Goal: Contribute content: Contribute content

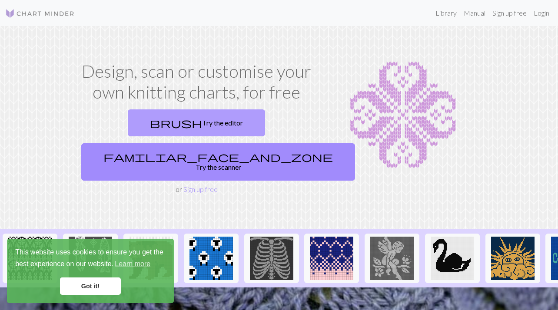
click at [150, 119] on span "brush" at bounding box center [176, 123] width 52 height 12
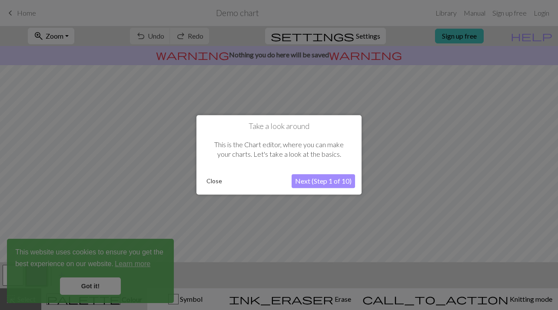
click at [210, 182] on button "Close" at bounding box center [214, 181] width 23 height 13
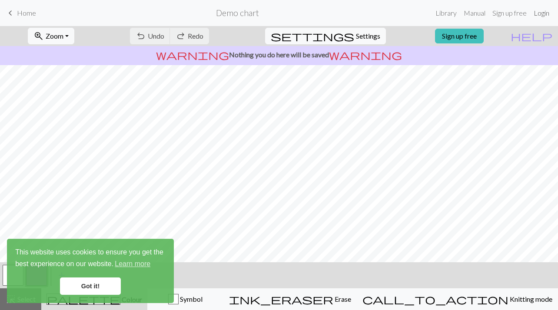
click at [536, 16] on link "Login" at bounding box center [541, 12] width 23 height 17
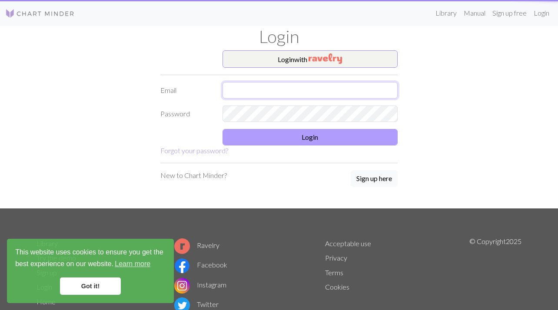
type input "hmikulak95@gmail.com"
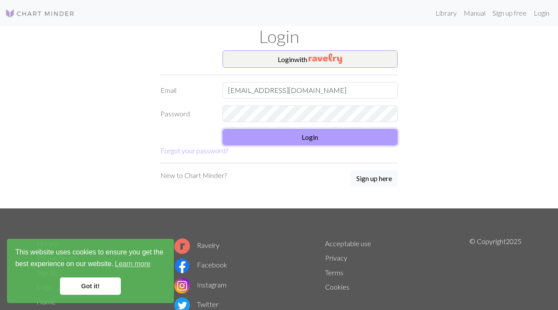
click at [273, 133] on button "Login" at bounding box center [309, 137] width 175 height 17
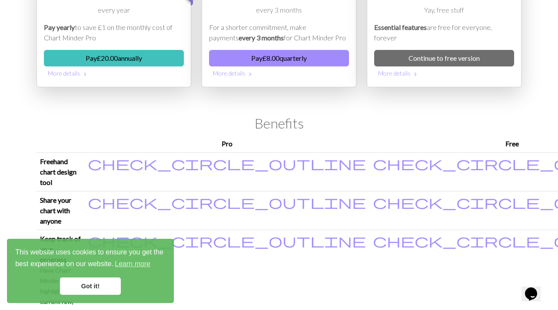
scroll to position [94, 0]
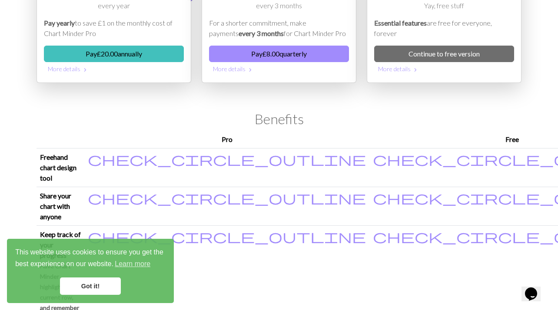
click at [103, 281] on link "Got it!" at bounding box center [90, 286] width 61 height 17
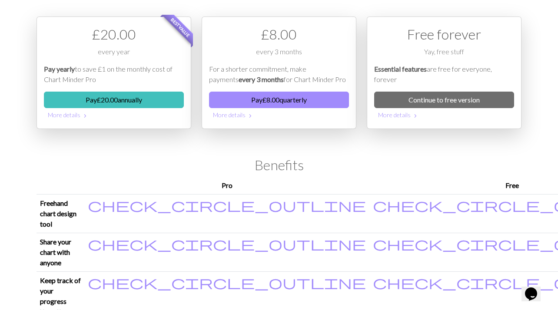
scroll to position [0, 0]
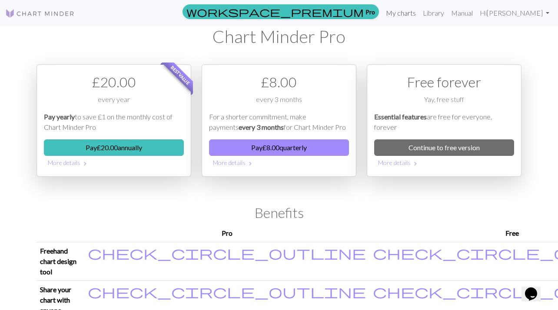
click at [400, 10] on link "My charts" at bounding box center [400, 12] width 37 height 17
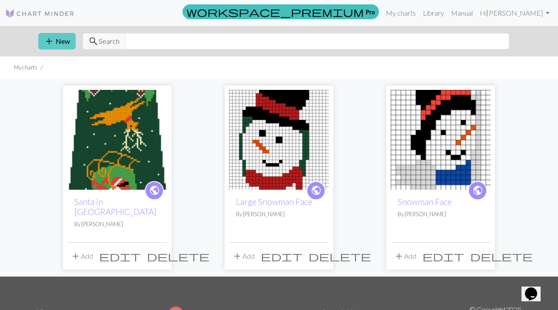
click at [54, 40] on button "add New" at bounding box center [56, 41] width 37 height 17
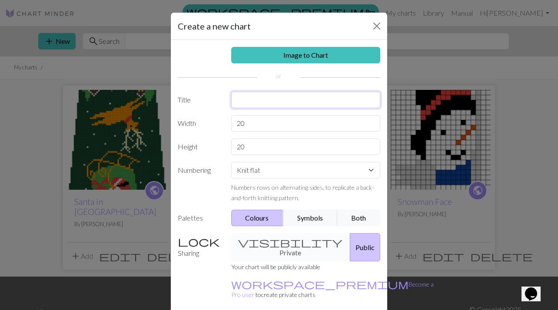
click at [270, 98] on input "text" at bounding box center [305, 100] width 149 height 17
type input "Santa on Plance"
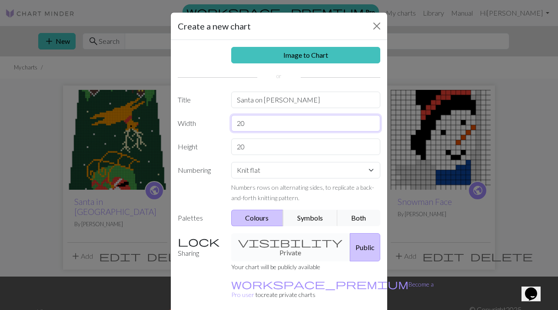
drag, startPoint x: 257, startPoint y: 125, endPoint x: 216, endPoint y: 119, distance: 41.3
click at [221, 123] on div "Width 20" at bounding box center [278, 123] width 213 height 17
type input "62"
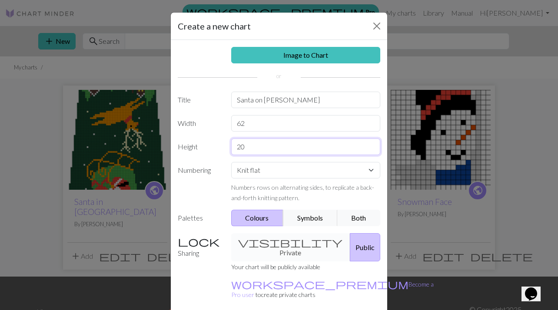
drag, startPoint x: 252, startPoint y: 150, endPoint x: 207, endPoint y: 150, distance: 44.7
click at [207, 150] on div "Height 20" at bounding box center [278, 147] width 213 height 17
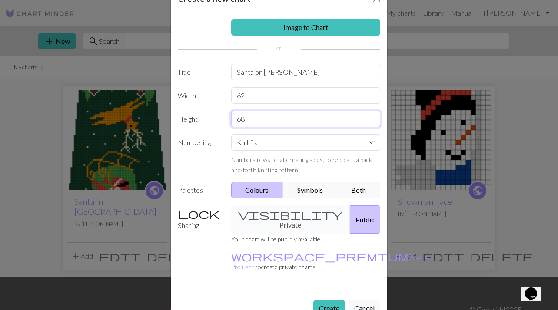
scroll to position [33, 0]
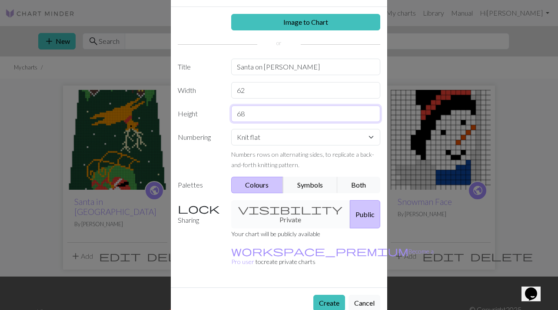
type input "68"
click at [277, 207] on div "visibility Private Public" at bounding box center [306, 214] width 160 height 28
click at [265, 212] on div "visibility Private Public" at bounding box center [306, 214] width 160 height 28
click at [327, 295] on button "Create" at bounding box center [329, 303] width 32 height 17
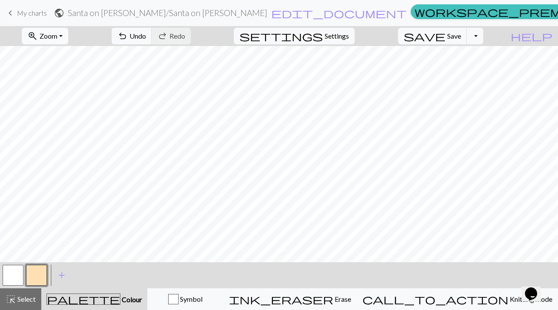
click at [57, 37] on span "Zoom" at bounding box center [49, 36] width 18 height 8
click at [62, 106] on button "50%" at bounding box center [56, 104] width 69 height 14
click at [323, 39] on span "settings" at bounding box center [280, 36] width 83 height 12
select select "aran"
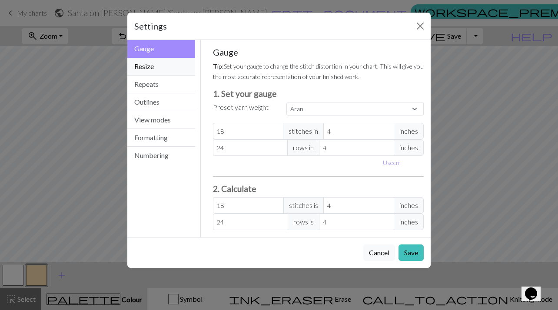
click at [165, 66] on button "Resize" at bounding box center [161, 67] width 68 height 18
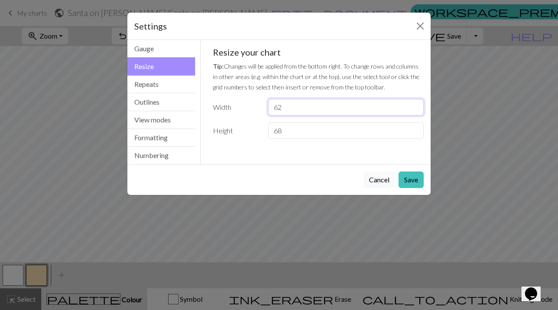
drag, startPoint x: 283, startPoint y: 103, endPoint x: 272, endPoint y: 104, distance: 10.4
click at [272, 104] on input "62" at bounding box center [346, 107] width 156 height 17
type input "31"
click at [411, 172] on button "Save" at bounding box center [410, 180] width 25 height 17
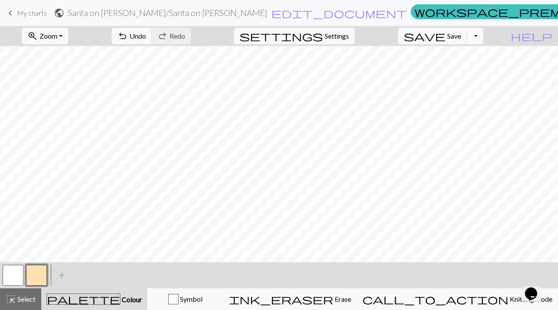
click at [41, 280] on button "button" at bounding box center [36, 275] width 21 height 21
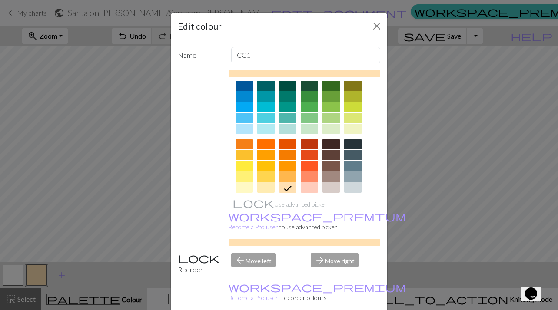
scroll to position [43, 0]
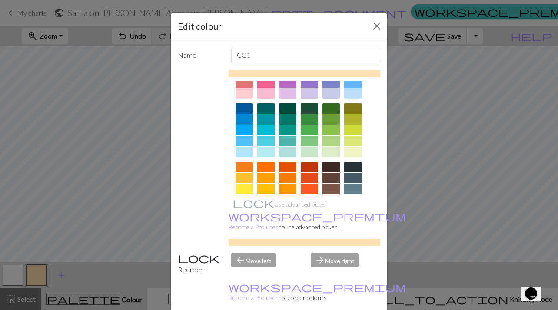
click at [310, 127] on div at bounding box center [309, 130] width 17 height 10
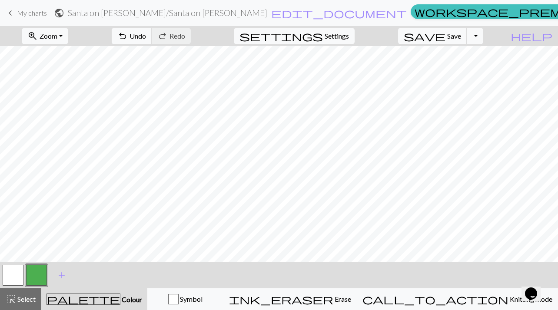
click at [11, 273] on button "button" at bounding box center [13, 275] width 21 height 21
click at [38, 271] on button "button" at bounding box center [36, 275] width 21 height 21
click at [146, 38] on span "Undo" at bounding box center [137, 36] width 17 height 8
click at [208, 12] on h2 "Santa on Plance / Santa on Plance" at bounding box center [167, 13] width 199 height 10
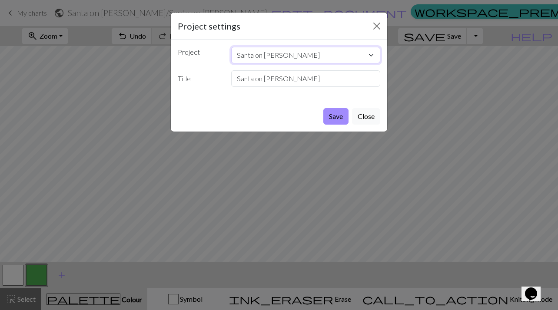
click at [274, 54] on select "Santa on Plance Santa in Sleigh Large Snowman Face Snowman Face" at bounding box center [305, 55] width 149 height 17
click at [231, 47] on select "Santa on Plance Santa in Sleigh Large Snowman Face Snowman Face" at bounding box center [305, 55] width 149 height 17
click at [268, 79] on input "Santa on Plance" at bounding box center [305, 78] width 149 height 17
click at [276, 80] on input "Santa on Plance" at bounding box center [305, 78] width 149 height 17
type input "Santa on Plance"
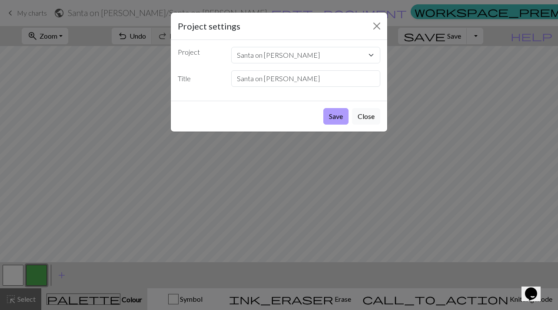
click at [337, 115] on button "Save" at bounding box center [335, 116] width 25 height 17
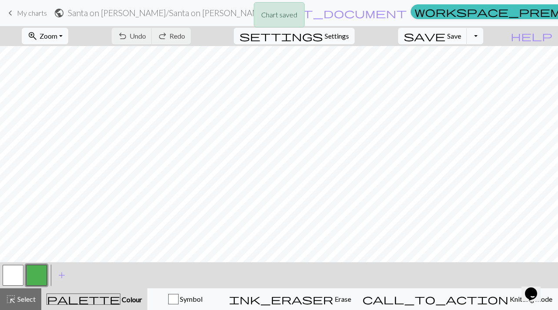
click at [236, 15] on div "Chart saved" at bounding box center [279, 17] width 558 height 34
click at [255, 12] on form "public Santa on Plance / Santa on Plance edit_document Edit settings" at bounding box center [230, 12] width 353 height 17
click at [271, 12] on span "edit_document" at bounding box center [339, 13] width 136 height 12
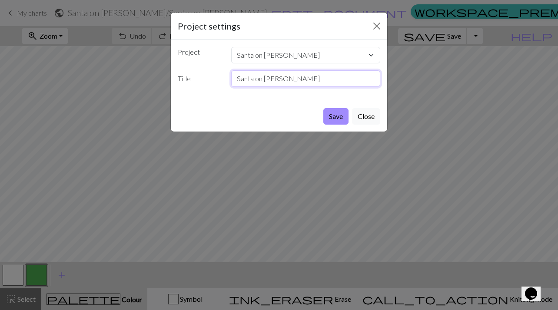
click at [276, 79] on input "Santa on Plance" at bounding box center [305, 78] width 149 height 17
click at [282, 79] on input "Santa on Plance" at bounding box center [305, 78] width 149 height 17
click at [278, 81] on input "Santa on Plance" at bounding box center [305, 78] width 149 height 17
type input "Santa on Plane"
click at [339, 116] on button "Save" at bounding box center [335, 116] width 25 height 17
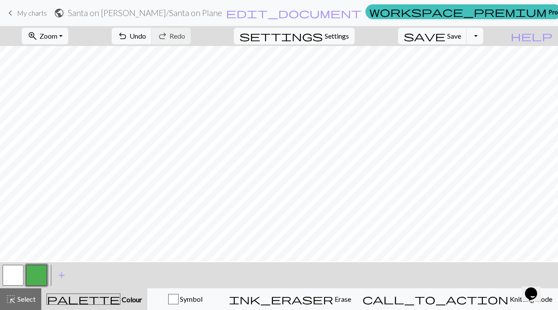
scroll to position [108, 0]
click at [57, 38] on span "Zoom" at bounding box center [49, 36] width 18 height 8
click at [65, 58] on button "Fit all" at bounding box center [56, 55] width 69 height 14
click at [67, 43] on button "zoom_in Zoom Zoom" at bounding box center [45, 36] width 46 height 17
click at [65, 53] on button "Fit all" at bounding box center [56, 55] width 69 height 14
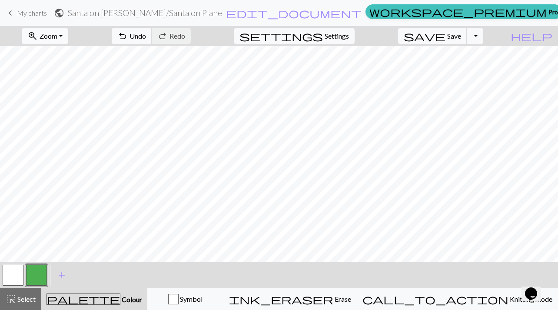
click at [68, 33] on button "zoom_in Zoom Zoom" at bounding box center [45, 36] width 46 height 17
click at [69, 89] on button "Fit height" at bounding box center [56, 83] width 69 height 14
click at [57, 32] on span "Zoom" at bounding box center [49, 36] width 18 height 8
click at [55, 80] on button "Fit height" at bounding box center [56, 83] width 69 height 14
click at [57, 33] on span "Zoom" at bounding box center [49, 36] width 18 height 8
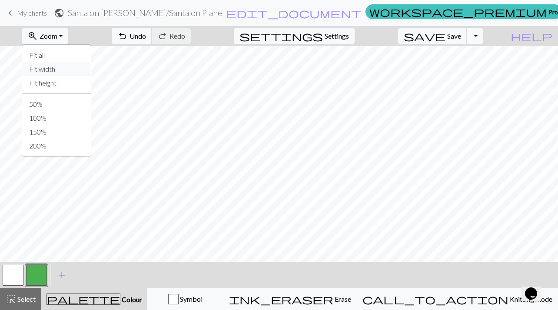
click at [58, 70] on button "Fit width" at bounding box center [56, 69] width 69 height 14
click at [62, 42] on button "zoom_in Zoom Zoom" at bounding box center [45, 36] width 46 height 17
click at [51, 111] on button "100%" at bounding box center [56, 118] width 69 height 14
click at [60, 40] on button "zoom_in Zoom Zoom" at bounding box center [45, 36] width 46 height 17
click at [54, 101] on button "50%" at bounding box center [56, 104] width 69 height 14
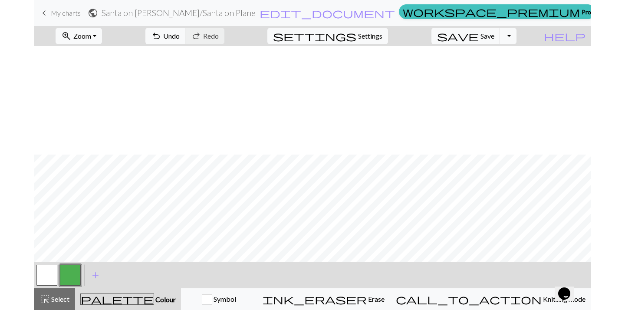
scroll to position [109, 0]
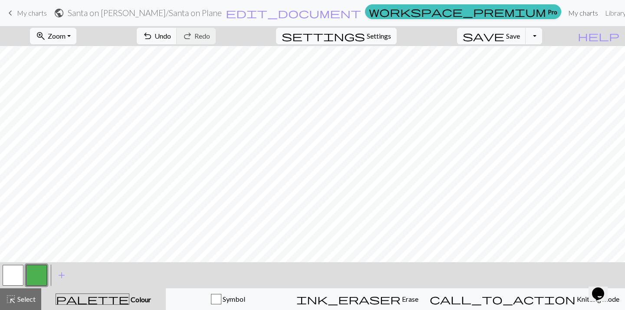
click at [557, 13] on link "My charts" at bounding box center [583, 12] width 37 height 17
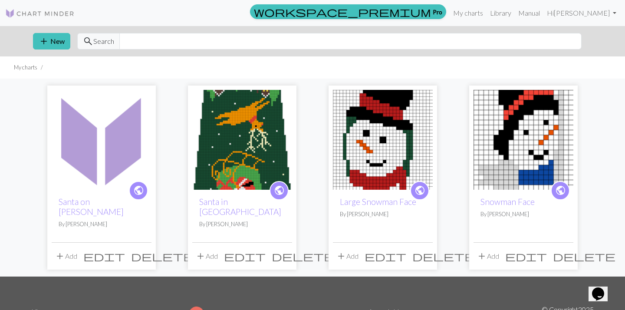
click at [125, 250] on span "edit" at bounding box center [104, 256] width 42 height 12
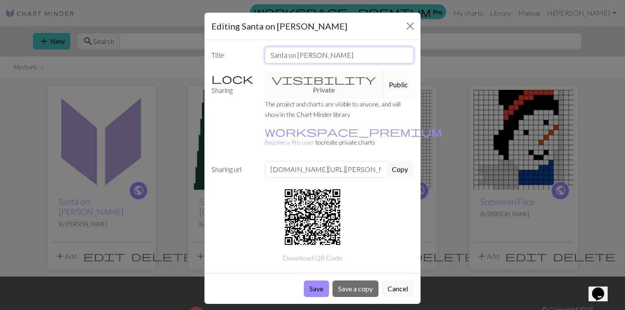
click at [309, 56] on input "Santa on Plance" at bounding box center [339, 55] width 149 height 17
type input "Santa on Plane"
click at [316, 281] on button "Save" at bounding box center [316, 289] width 25 height 17
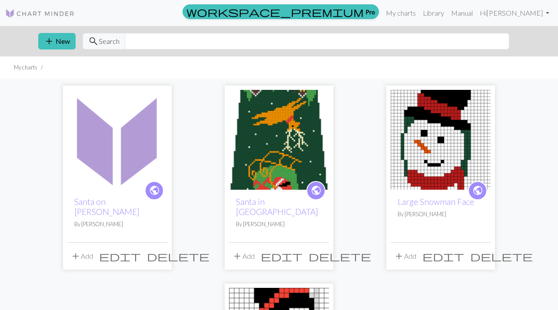
click at [245, 175] on img at bounding box center [279, 140] width 100 height 100
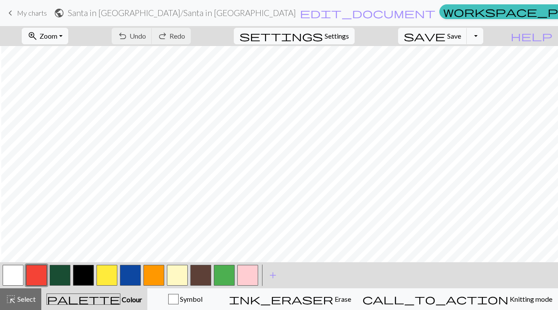
scroll to position [81, 185]
click at [68, 34] on button "zoom_in Zoom Zoom" at bounding box center [45, 36] width 46 height 17
click at [66, 100] on button "50%" at bounding box center [56, 104] width 69 height 14
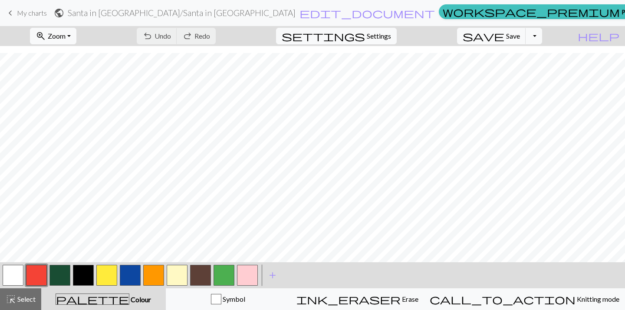
scroll to position [205, 0]
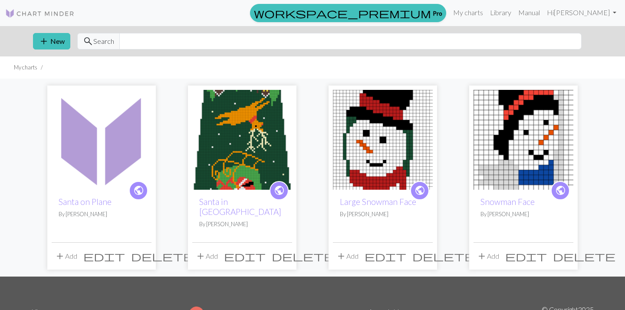
click at [144, 250] on span "delete" at bounding box center [162, 256] width 63 height 12
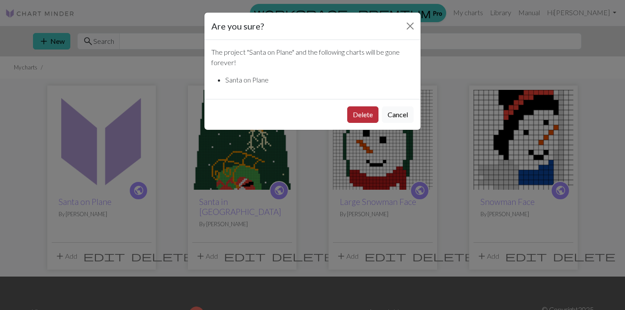
click at [367, 114] on button "Delete" at bounding box center [362, 114] width 31 height 17
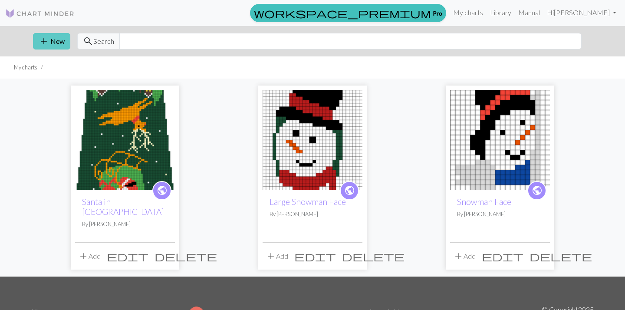
click at [46, 43] on span "add" at bounding box center [44, 41] width 10 height 12
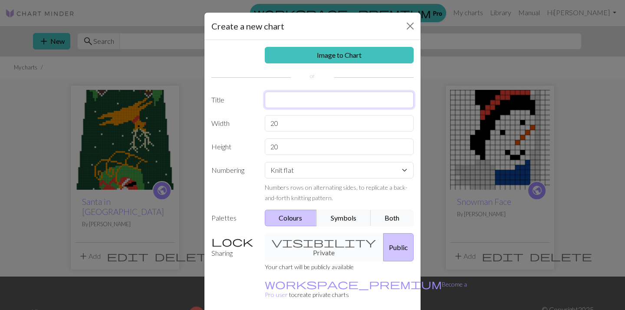
click at [297, 103] on input "text" at bounding box center [339, 100] width 149 height 17
type input "Santa in Plane"
drag, startPoint x: 285, startPoint y: 129, endPoint x: 251, endPoint y: 129, distance: 34.7
click at [251, 129] on div "Width 20" at bounding box center [312, 123] width 213 height 17
drag, startPoint x: 286, startPoint y: 126, endPoint x: 245, endPoint y: 126, distance: 40.4
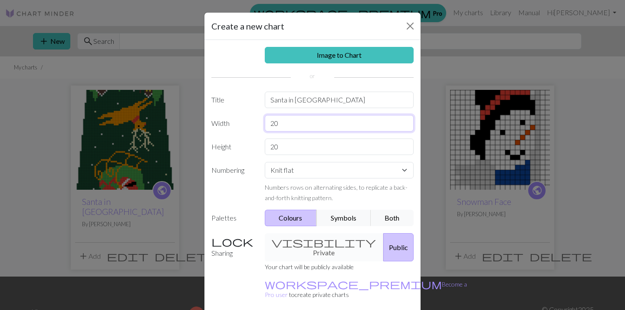
click at [245, 126] on div "Width 20" at bounding box center [312, 123] width 213 height 17
type input "62"
drag, startPoint x: 301, startPoint y: 140, endPoint x: 298, endPoint y: 147, distance: 7.6
click at [299, 147] on input "20" at bounding box center [339, 147] width 149 height 17
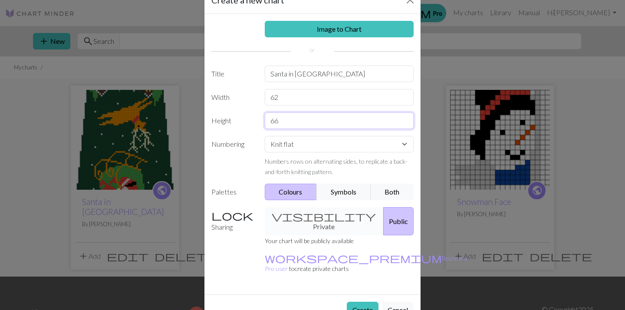
scroll to position [33, 0]
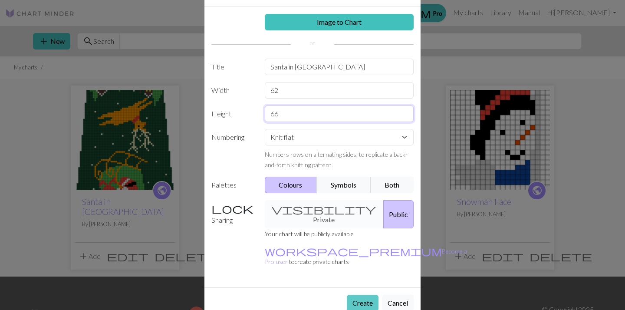
type input "66"
click at [352, 295] on button "Create" at bounding box center [363, 303] width 32 height 17
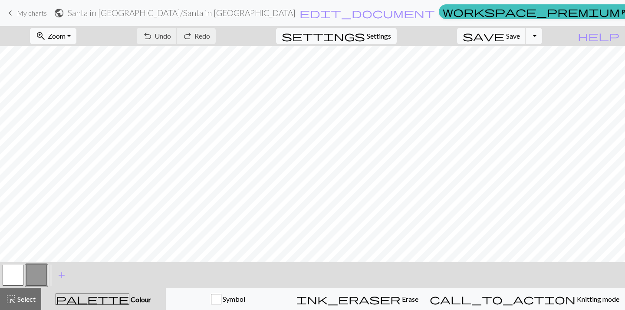
click at [30, 271] on button "button" at bounding box center [36, 275] width 21 height 21
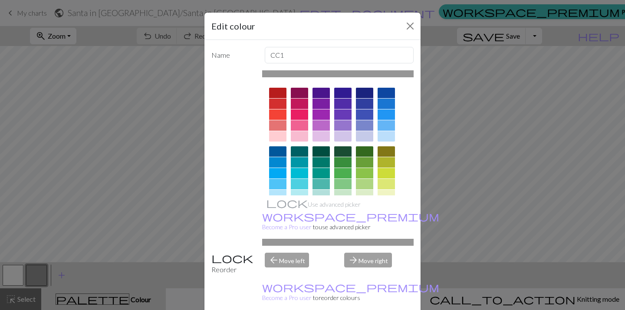
click at [342, 148] on div at bounding box center [342, 151] width 17 height 10
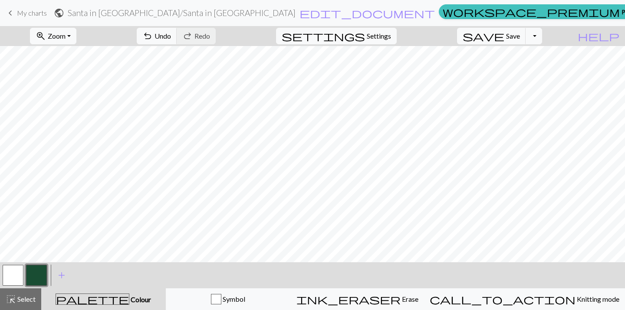
click at [10, 281] on button "button" at bounding box center [13, 275] width 21 height 21
click at [41, 273] on button "button" at bounding box center [36, 275] width 21 height 21
click at [56, 278] on span "add" at bounding box center [61, 275] width 10 height 12
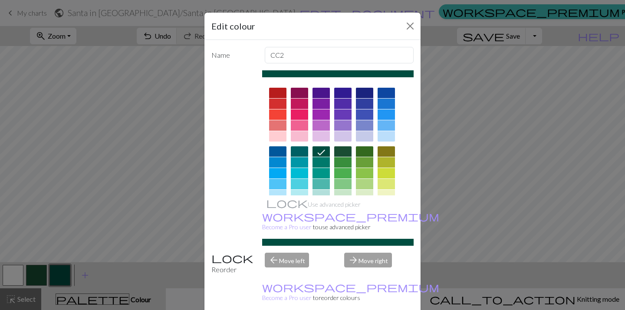
click at [385, 93] on div at bounding box center [386, 93] width 17 height 10
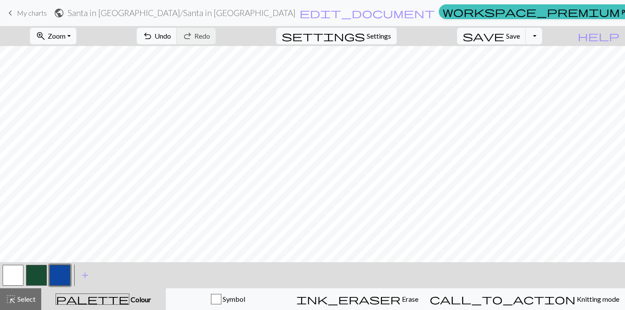
click at [40, 277] on button "button" at bounding box center [36, 275] width 21 height 21
click at [29, 277] on button "button" at bounding box center [36, 275] width 21 height 21
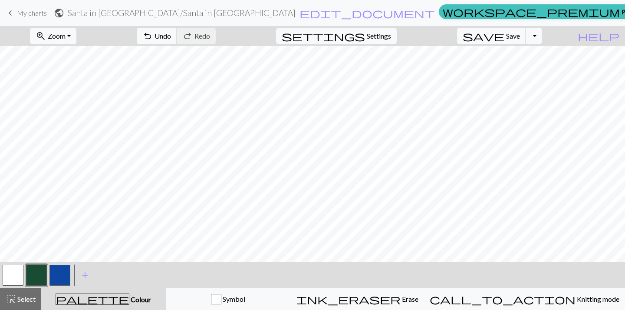
click at [59, 278] on button "button" at bounding box center [60, 275] width 21 height 21
click at [84, 276] on span "add" at bounding box center [85, 275] width 10 height 12
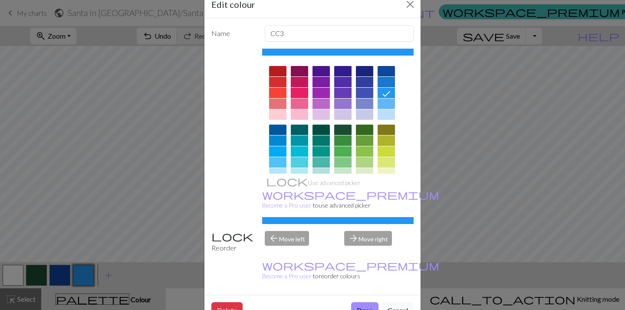
click at [276, 82] on div at bounding box center [277, 82] width 17 height 10
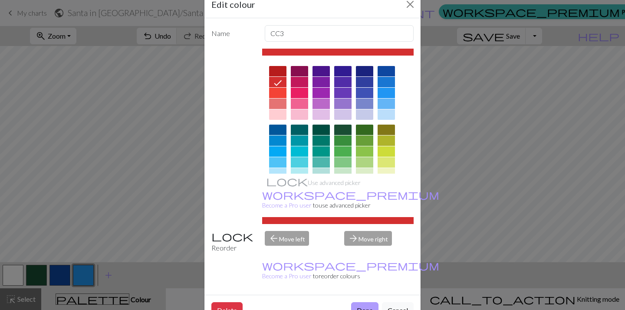
click at [365, 302] on button "Done" at bounding box center [364, 310] width 27 height 17
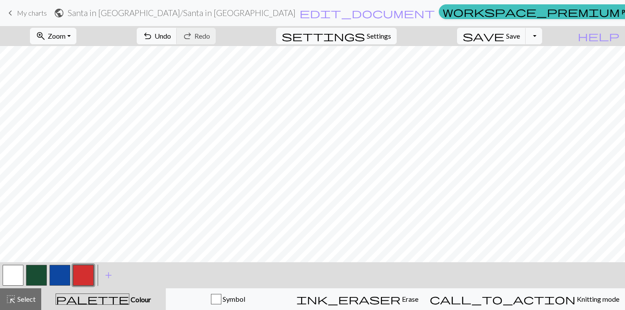
click at [51, 275] on button "button" at bounding box center [60, 275] width 21 height 21
click at [82, 276] on button "button" at bounding box center [83, 275] width 21 height 21
click at [15, 277] on button "button" at bounding box center [13, 275] width 21 height 21
click at [78, 273] on button "button" at bounding box center [83, 275] width 21 height 21
click at [57, 278] on button "button" at bounding box center [60, 275] width 21 height 21
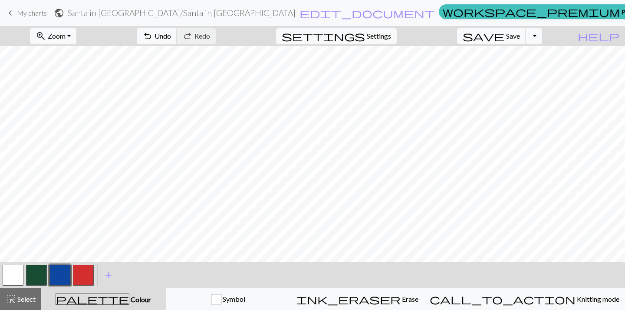
click at [82, 272] on button "button" at bounding box center [83, 275] width 21 height 21
click at [59, 280] on button "button" at bounding box center [60, 275] width 21 height 21
click at [84, 270] on button "button" at bounding box center [83, 275] width 21 height 21
click at [60, 270] on button "button" at bounding box center [60, 275] width 21 height 21
click at [83, 270] on button "button" at bounding box center [83, 275] width 21 height 21
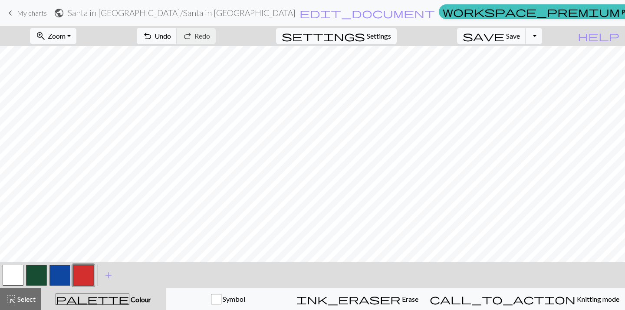
click at [60, 275] on button "button" at bounding box center [60, 275] width 21 height 21
click at [88, 277] on button "button" at bounding box center [83, 275] width 21 height 21
click at [32, 276] on button "button" at bounding box center [36, 275] width 21 height 21
click at [64, 276] on button "button" at bounding box center [60, 275] width 21 height 21
click at [85, 275] on button "button" at bounding box center [83, 275] width 21 height 21
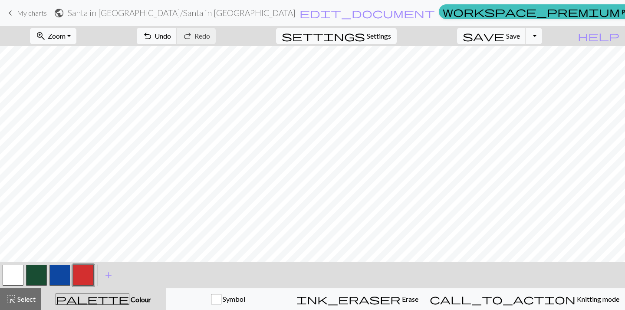
click at [34, 276] on button "button" at bounding box center [36, 275] width 21 height 21
click at [86, 276] on button "button" at bounding box center [83, 275] width 21 height 21
click at [60, 279] on button "button" at bounding box center [60, 275] width 21 height 21
click at [42, 272] on button "button" at bounding box center [36, 275] width 21 height 21
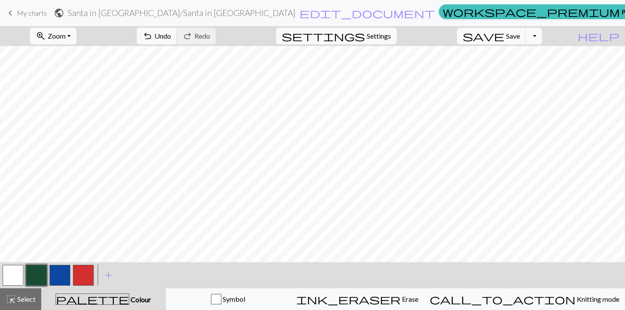
click at [59, 273] on button "button" at bounding box center [60, 275] width 21 height 21
click at [83, 279] on button "button" at bounding box center [83, 275] width 21 height 21
click at [58, 278] on button "button" at bounding box center [60, 275] width 21 height 21
click at [32, 267] on button "button" at bounding box center [36, 275] width 21 height 21
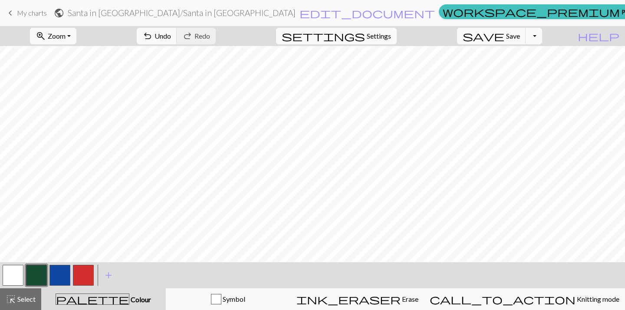
click at [58, 275] on button "button" at bounding box center [60, 275] width 21 height 21
click at [80, 275] on button "button" at bounding box center [83, 275] width 21 height 21
click at [62, 274] on button "button" at bounding box center [60, 275] width 21 height 21
click at [39, 274] on button "button" at bounding box center [36, 275] width 21 height 21
click at [60, 271] on button "button" at bounding box center [60, 275] width 21 height 21
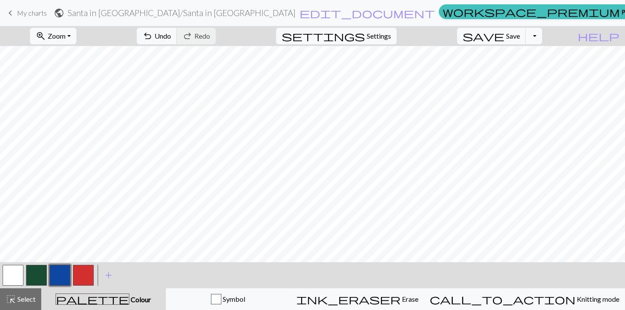
click at [88, 271] on button "button" at bounding box center [83, 275] width 21 height 21
click at [62, 282] on button "button" at bounding box center [60, 275] width 21 height 21
click at [86, 271] on button "button" at bounding box center [83, 275] width 21 height 21
click at [56, 269] on button "button" at bounding box center [60, 275] width 21 height 21
click at [84, 272] on button "button" at bounding box center [83, 275] width 21 height 21
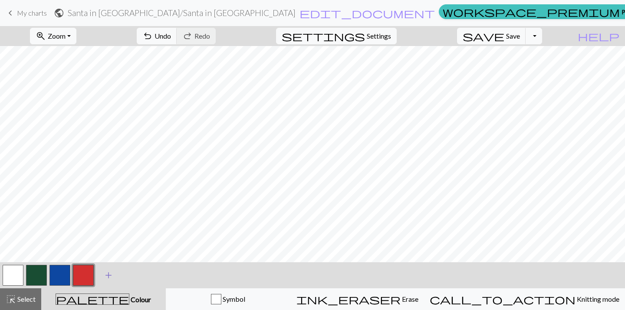
click at [106, 277] on span "add" at bounding box center [108, 275] width 10 height 12
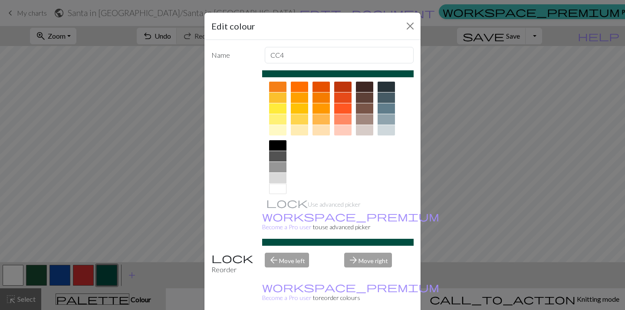
scroll to position [125, 0]
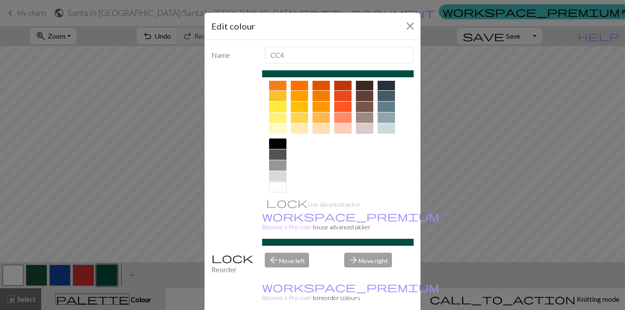
click at [337, 128] on div at bounding box center [342, 128] width 17 height 10
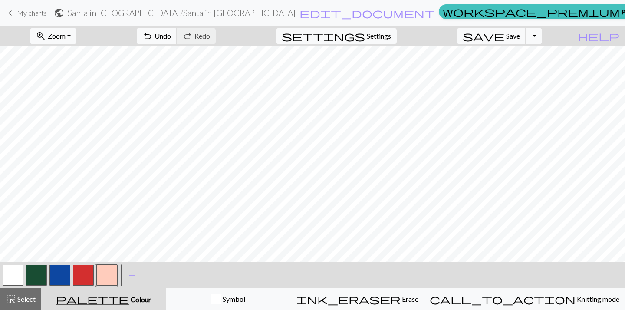
click at [13, 277] on button "button" at bounding box center [13, 275] width 21 height 21
click at [105, 275] on button "button" at bounding box center [106, 275] width 21 height 21
click at [40, 279] on button "button" at bounding box center [36, 275] width 21 height 21
click at [57, 275] on button "button" at bounding box center [60, 275] width 21 height 21
click at [82, 280] on button "button" at bounding box center [83, 275] width 21 height 21
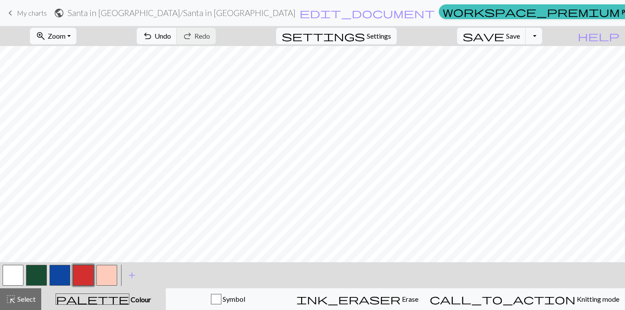
click at [11, 276] on button "button" at bounding box center [13, 275] width 21 height 21
click at [41, 271] on button "button" at bounding box center [36, 275] width 21 height 21
click at [62, 272] on button "button" at bounding box center [60, 275] width 21 height 21
click at [89, 271] on button "button" at bounding box center [83, 275] width 21 height 21
click at [60, 280] on button "button" at bounding box center [60, 275] width 21 height 21
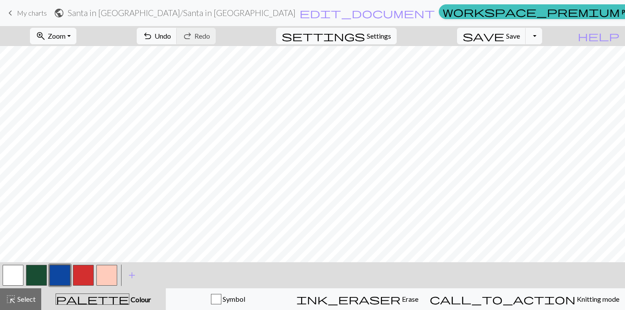
click at [82, 279] on button "button" at bounding box center [83, 275] width 21 height 21
click at [62, 275] on button "button" at bounding box center [60, 275] width 21 height 21
click at [37, 275] on button "button" at bounding box center [36, 275] width 21 height 21
click at [65, 278] on button "button" at bounding box center [60, 275] width 21 height 21
click at [38, 276] on button "button" at bounding box center [36, 275] width 21 height 21
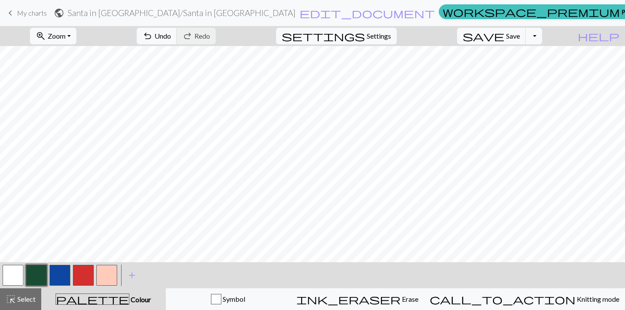
click at [107, 275] on button "button" at bounding box center [106, 275] width 21 height 21
click at [130, 273] on span "add" at bounding box center [132, 275] width 10 height 12
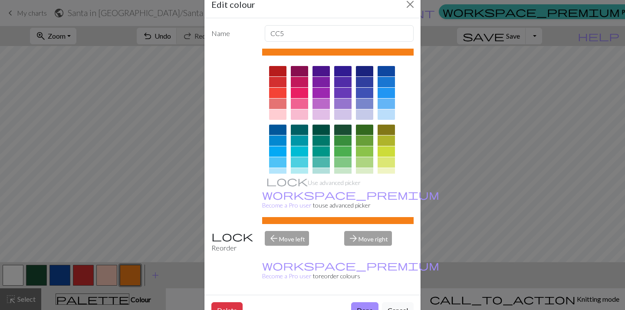
scroll to position [132, 0]
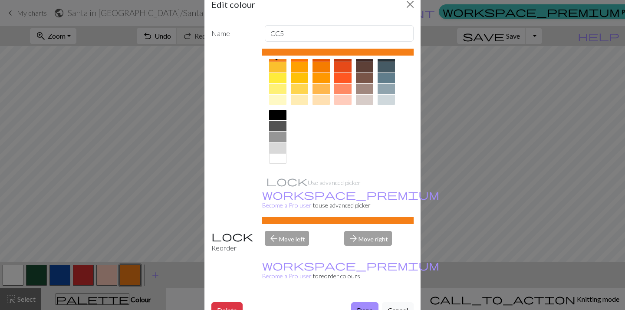
click at [282, 114] on div at bounding box center [277, 115] width 17 height 10
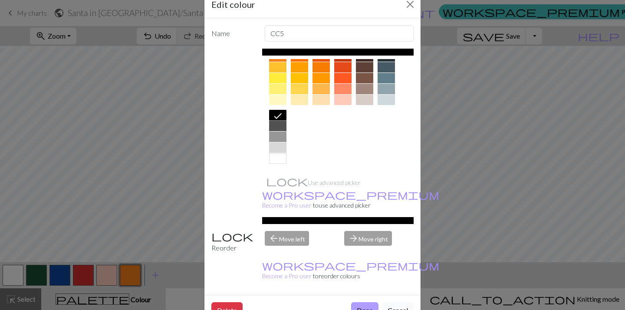
click at [365, 302] on button "Done" at bounding box center [364, 310] width 27 height 17
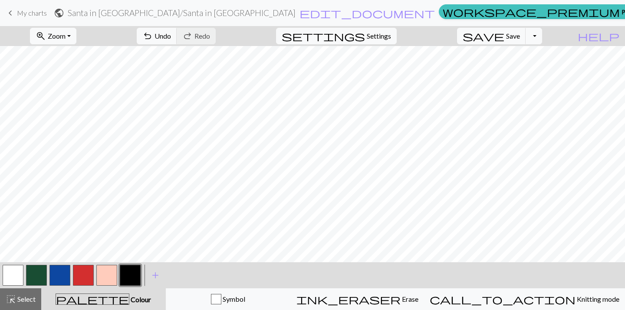
click at [103, 271] on button "button" at bounding box center [106, 275] width 21 height 21
click at [132, 270] on button "button" at bounding box center [130, 275] width 21 height 21
click at [39, 274] on button "button" at bounding box center [36, 275] width 21 height 21
click at [65, 276] on button "button" at bounding box center [60, 275] width 21 height 21
click at [18, 275] on button "button" at bounding box center [13, 275] width 21 height 21
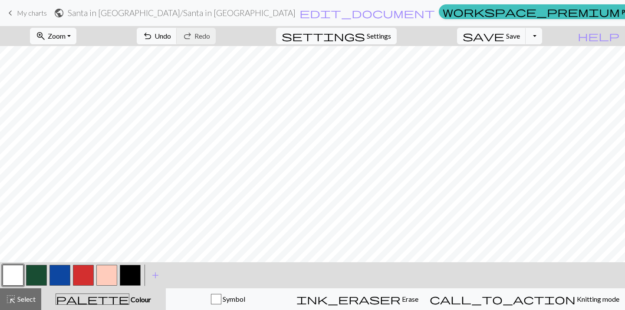
click at [39, 268] on button "button" at bounding box center [36, 275] width 21 height 21
click at [54, 275] on button "button" at bounding box center [60, 275] width 21 height 21
click at [89, 272] on button "button" at bounding box center [83, 275] width 21 height 21
click at [65, 281] on button "button" at bounding box center [60, 275] width 21 height 21
click at [76, 268] on button "button" at bounding box center [83, 275] width 21 height 21
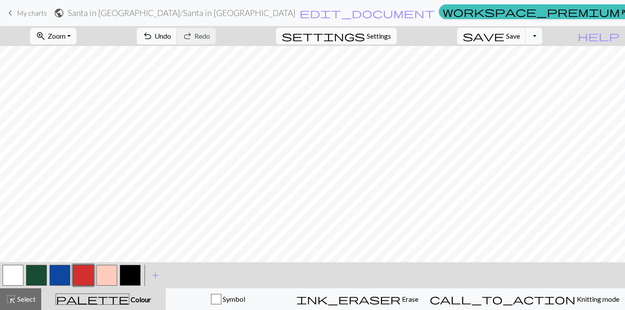
click at [35, 275] on button "button" at bounding box center [36, 275] width 21 height 21
click at [67, 279] on button "button" at bounding box center [60, 275] width 21 height 21
click at [83, 274] on button "button" at bounding box center [83, 275] width 21 height 21
click at [59, 276] on button "button" at bounding box center [60, 275] width 21 height 21
click at [104, 270] on button "button" at bounding box center [106, 275] width 21 height 21
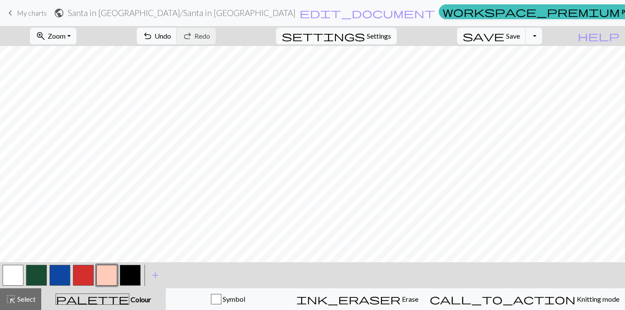
click at [38, 272] on button "button" at bounding box center [36, 275] width 21 height 21
click at [57, 268] on button "button" at bounding box center [60, 275] width 21 height 21
click at [30, 279] on button "button" at bounding box center [36, 275] width 21 height 21
click at [57, 277] on button "button" at bounding box center [60, 275] width 21 height 21
click at [36, 276] on button "button" at bounding box center [36, 275] width 21 height 21
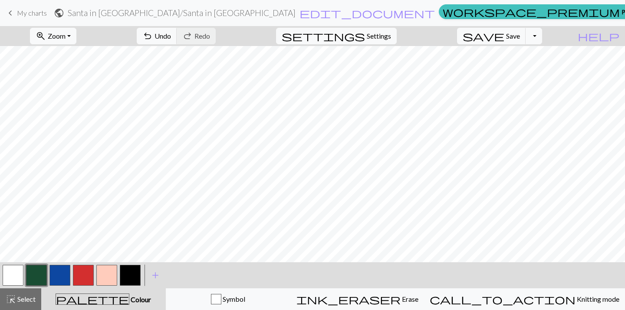
click at [82, 267] on button "button" at bounding box center [83, 275] width 21 height 21
click at [59, 275] on button "button" at bounding box center [60, 275] width 21 height 21
click at [40, 278] on button "button" at bounding box center [36, 275] width 21 height 21
click at [104, 271] on button "button" at bounding box center [106, 275] width 21 height 21
click at [39, 270] on button "button" at bounding box center [36, 275] width 21 height 21
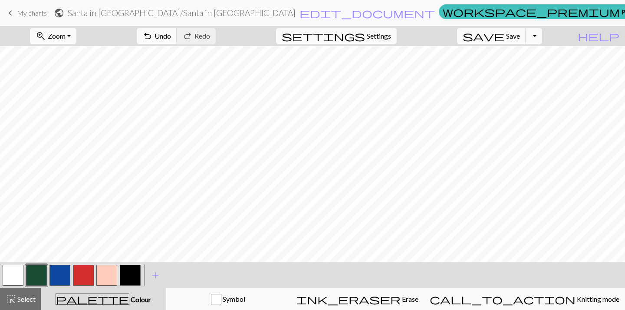
click at [106, 276] on button "button" at bounding box center [106, 275] width 21 height 21
click at [5, 272] on button "button" at bounding box center [13, 275] width 21 height 21
click at [111, 279] on button "button" at bounding box center [106, 275] width 21 height 21
click at [87, 280] on button "button" at bounding box center [83, 275] width 21 height 21
click at [61, 279] on button "button" at bounding box center [60, 275] width 21 height 21
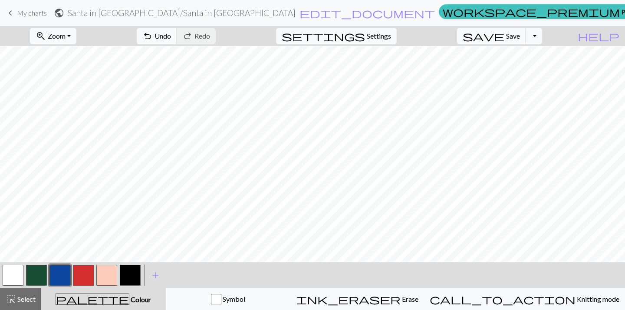
click at [85, 272] on button "button" at bounding box center [83, 275] width 21 height 21
click at [60, 278] on button "button" at bounding box center [60, 275] width 21 height 21
click at [39, 271] on button "button" at bounding box center [36, 275] width 21 height 21
click at [56, 277] on button "button" at bounding box center [60, 275] width 21 height 21
click at [85, 274] on button "button" at bounding box center [83, 275] width 21 height 21
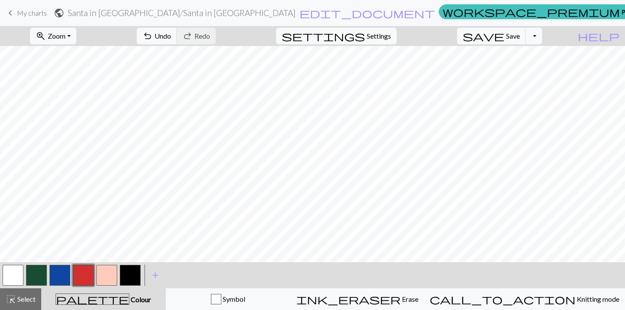
click at [53, 269] on button "button" at bounding box center [60, 275] width 21 height 21
click at [87, 273] on button "button" at bounding box center [83, 275] width 21 height 21
click at [66, 272] on button "button" at bounding box center [60, 275] width 21 height 21
click at [33, 277] on button "button" at bounding box center [36, 275] width 21 height 21
click at [135, 270] on button "button" at bounding box center [130, 275] width 21 height 21
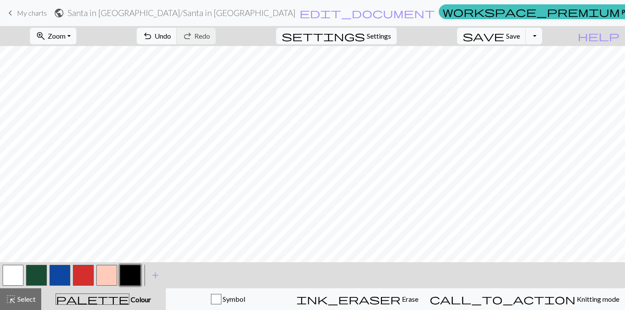
click at [66, 279] on button "button" at bounding box center [60, 275] width 21 height 21
click at [124, 275] on button "button" at bounding box center [130, 275] width 21 height 21
click at [18, 273] on button "button" at bounding box center [13, 275] width 21 height 21
click at [56, 280] on button "button" at bounding box center [60, 275] width 21 height 21
click at [88, 278] on button "button" at bounding box center [83, 275] width 21 height 21
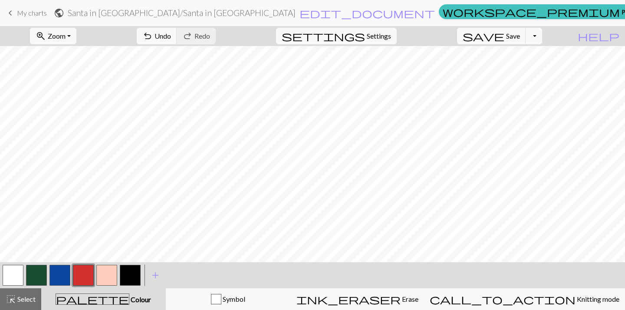
click at [52, 278] on button "button" at bounding box center [60, 275] width 21 height 21
click at [37, 274] on button "button" at bounding box center [36, 275] width 21 height 21
click at [63, 279] on button "button" at bounding box center [60, 275] width 21 height 21
click at [82, 271] on button "button" at bounding box center [83, 275] width 21 height 21
click at [55, 275] on button "button" at bounding box center [60, 275] width 21 height 21
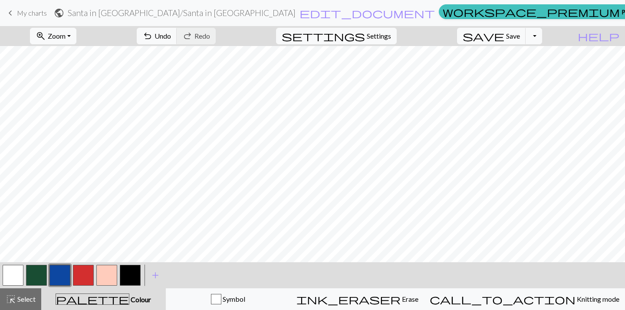
click at [131, 280] on button "button" at bounding box center [130, 275] width 21 height 21
click at [87, 275] on button "button" at bounding box center [83, 275] width 21 height 21
click at [69, 275] on button "button" at bounding box center [60, 275] width 21 height 21
click at [41, 276] on button "button" at bounding box center [36, 275] width 21 height 21
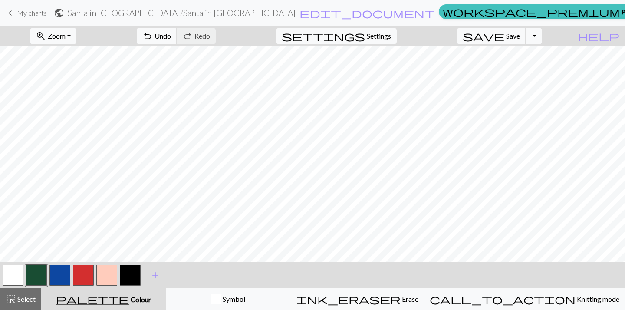
click at [52, 271] on button "button" at bounding box center [60, 275] width 21 height 21
click at [81, 275] on button "button" at bounding box center [83, 275] width 21 height 21
click at [127, 271] on button "button" at bounding box center [130, 275] width 21 height 21
click at [59, 275] on button "button" at bounding box center [60, 275] width 21 height 21
click at [86, 275] on button "button" at bounding box center [83, 275] width 21 height 21
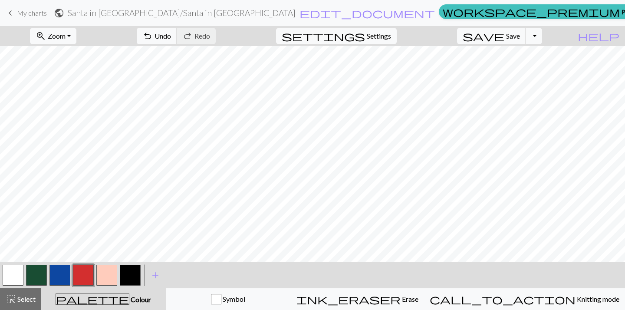
click at [61, 278] on button "button" at bounding box center [60, 275] width 21 height 21
click at [38, 275] on button "button" at bounding box center [36, 275] width 21 height 21
click at [67, 271] on button "button" at bounding box center [60, 275] width 21 height 21
click at [132, 270] on button "button" at bounding box center [130, 275] width 21 height 21
click at [83, 276] on button "button" at bounding box center [83, 275] width 21 height 21
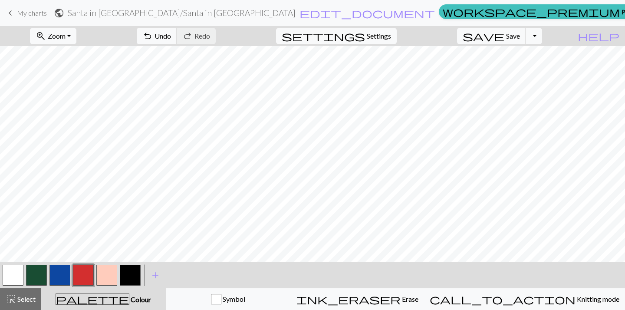
click at [59, 277] on button "button" at bounding box center [60, 275] width 21 height 21
click at [40, 273] on button "button" at bounding box center [36, 275] width 21 height 21
click at [63, 280] on button "button" at bounding box center [60, 275] width 21 height 21
click at [126, 274] on button "button" at bounding box center [130, 275] width 21 height 21
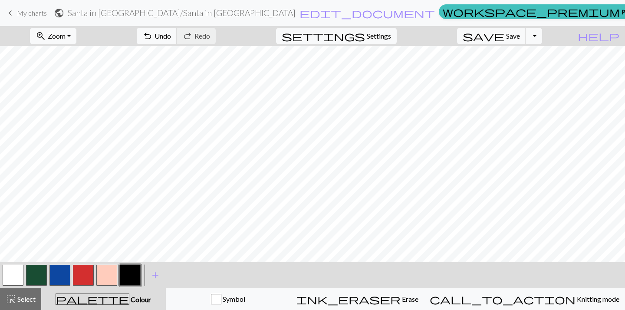
click at [86, 275] on button "button" at bounding box center [83, 275] width 21 height 21
click at [63, 275] on button "button" at bounding box center [60, 275] width 21 height 21
click at [42, 276] on button "button" at bounding box center [36, 275] width 21 height 21
click at [59, 281] on button "button" at bounding box center [60, 275] width 21 height 21
click at [85, 273] on button "button" at bounding box center [83, 275] width 21 height 21
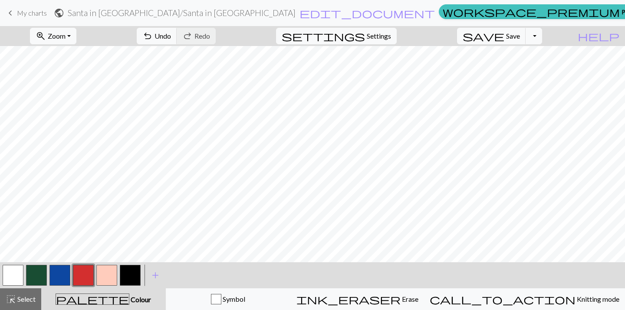
click at [131, 271] on button "button" at bounding box center [130, 275] width 21 height 21
click at [57, 274] on button "button" at bounding box center [60, 275] width 21 height 21
click at [36, 277] on button "button" at bounding box center [36, 275] width 21 height 21
click at [66, 272] on button "button" at bounding box center [60, 275] width 21 height 21
click at [132, 276] on button "button" at bounding box center [130, 275] width 21 height 21
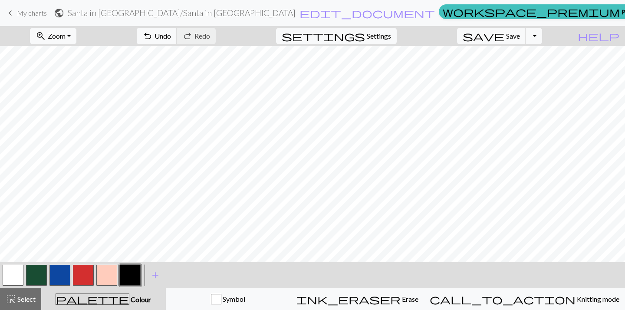
click at [88, 273] on button "button" at bounding box center [83, 275] width 21 height 21
click at [56, 276] on button "button" at bounding box center [60, 275] width 21 height 21
click at [44, 272] on button "button" at bounding box center [36, 275] width 21 height 21
click at [65, 274] on button "button" at bounding box center [60, 275] width 21 height 21
click at [83, 277] on button "button" at bounding box center [83, 275] width 21 height 21
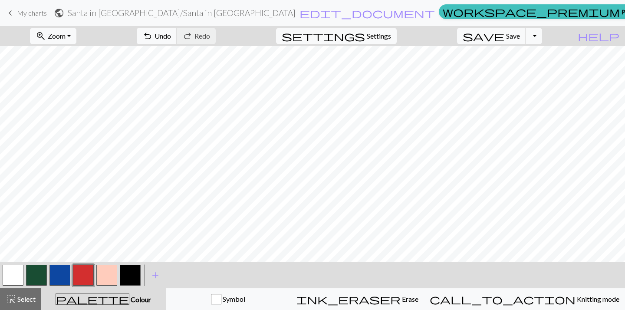
click at [60, 277] on button "button" at bounding box center [60, 275] width 21 height 21
click at [154, 272] on span "add" at bounding box center [155, 275] width 10 height 12
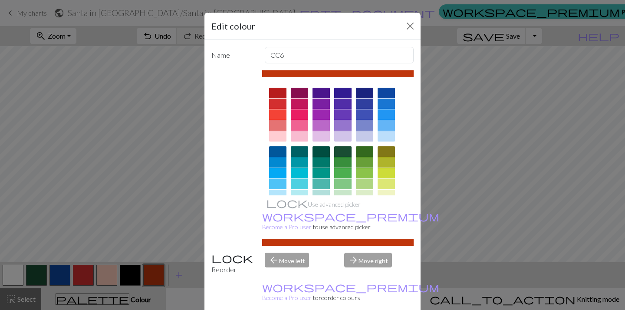
scroll to position [132, 0]
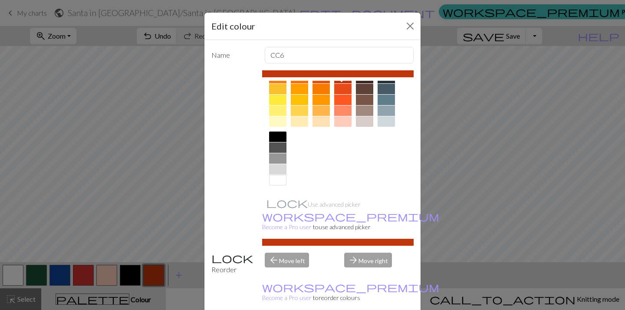
click at [273, 148] on div at bounding box center [277, 147] width 17 height 10
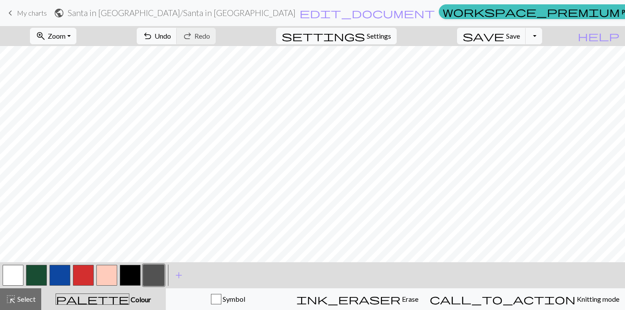
click at [34, 276] on button "button" at bounding box center [36, 275] width 21 height 21
click at [147, 275] on button "button" at bounding box center [153, 275] width 21 height 21
click at [56, 277] on button "button" at bounding box center [60, 275] width 21 height 21
click at [41, 272] on button "button" at bounding box center [36, 275] width 21 height 21
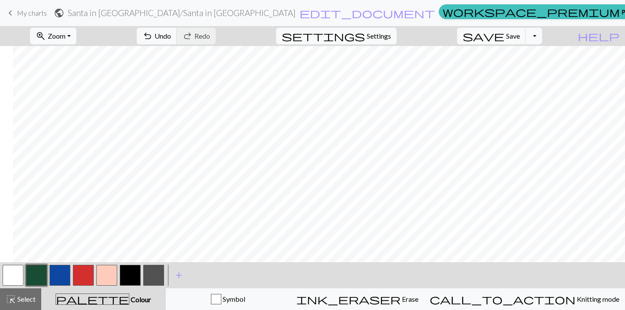
scroll to position [237, 138]
click at [66, 34] on span "Zoom" at bounding box center [57, 36] width 18 height 8
click at [75, 68] on button "Fit width" at bounding box center [64, 69] width 69 height 14
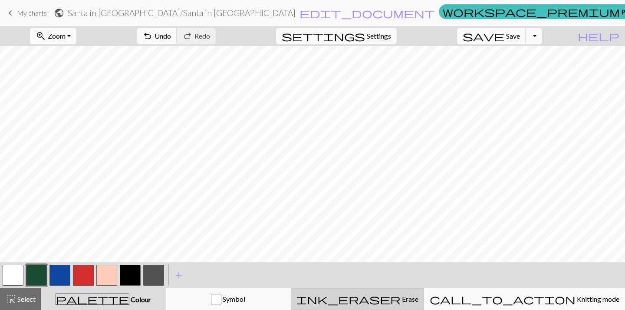
click at [406, 295] on span "Erase" at bounding box center [410, 299] width 18 height 8
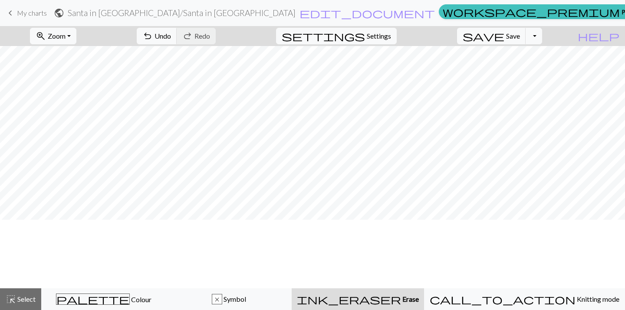
scroll to position [0, 0]
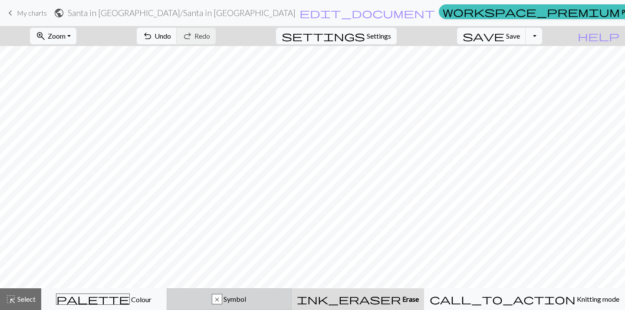
click at [246, 298] on span "Symbol" at bounding box center [234, 299] width 24 height 8
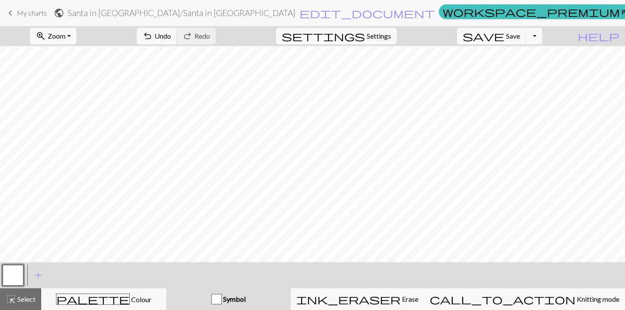
click at [246, 296] on span "Symbol" at bounding box center [234, 299] width 24 height 8
click at [222, 298] on div "button" at bounding box center [217, 299] width 10 height 10
click at [11, 275] on button "button" at bounding box center [13, 275] width 21 height 21
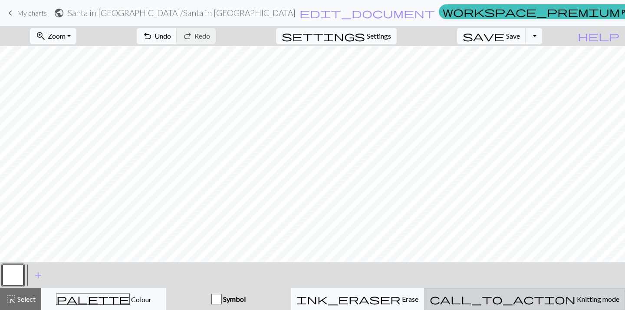
click at [531, 294] on span "call_to_action" at bounding box center [503, 299] width 146 height 12
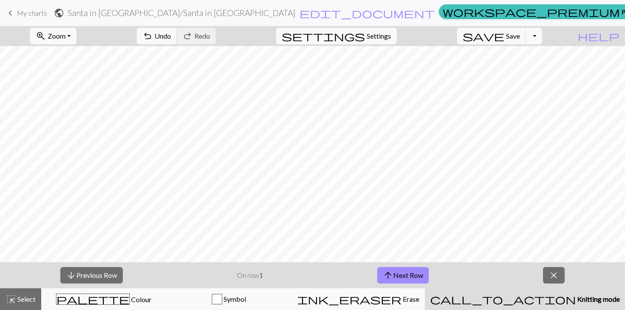
click at [531, 294] on span "call_to_action" at bounding box center [503, 299] width 146 height 12
click at [555, 276] on span "close" at bounding box center [554, 275] width 10 height 12
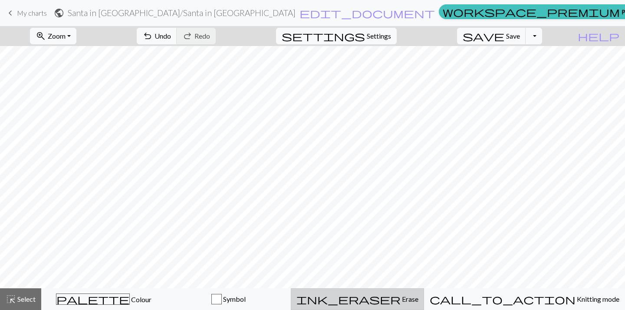
click at [424, 290] on button "ink_eraser Erase Erase" at bounding box center [357, 299] width 133 height 22
click at [171, 33] on span "Undo" at bounding box center [163, 36] width 17 height 8
click at [193, 13] on h2 "Santa in Plane / Santa in Plane" at bounding box center [182, 13] width 228 height 10
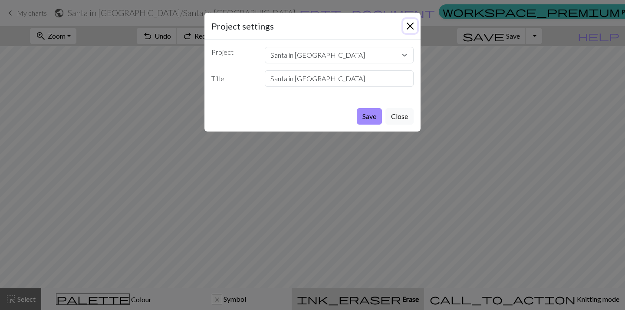
click at [408, 25] on button "Close" at bounding box center [411, 26] width 14 height 14
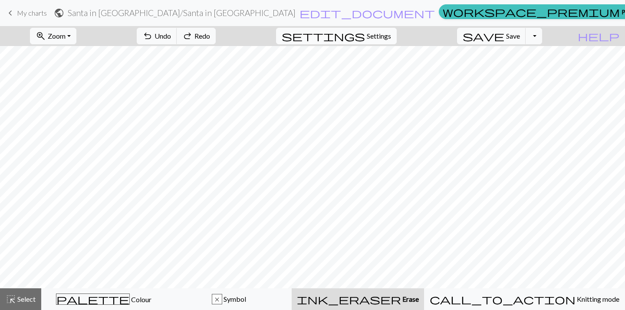
click at [364, 41] on button "settings Settings" at bounding box center [336, 36] width 121 height 17
select select "aran"
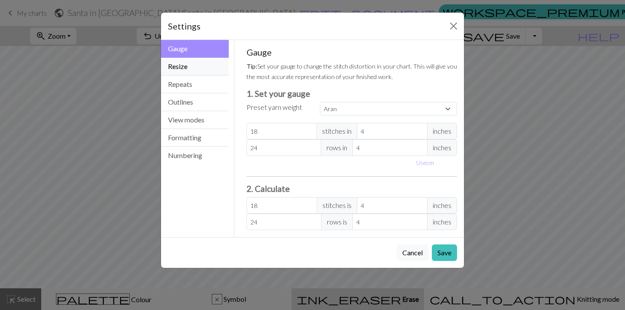
click at [189, 64] on button "Resize" at bounding box center [195, 67] width 68 height 18
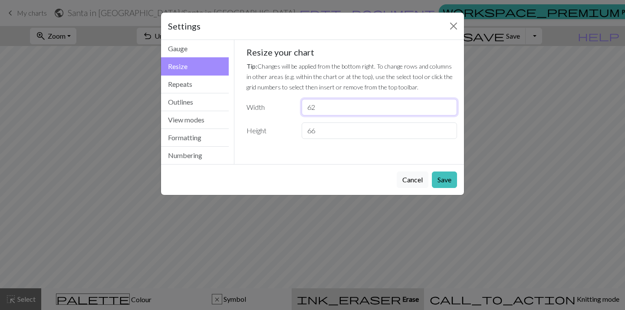
drag, startPoint x: 333, startPoint y: 108, endPoint x: 308, endPoint y: 108, distance: 25.2
click at [308, 108] on input "62" at bounding box center [380, 107] width 156 height 17
type input "31"
click at [444, 178] on button "Save" at bounding box center [444, 180] width 25 height 17
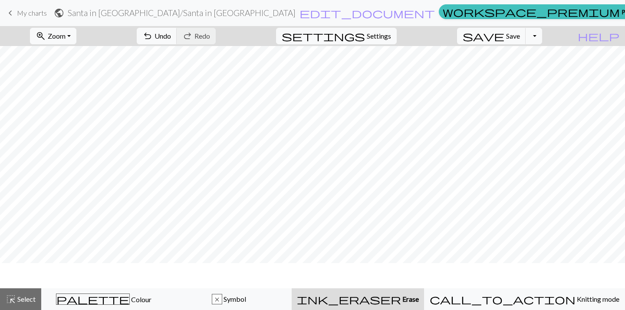
scroll to position [0, 0]
click at [153, 35] on span "undo" at bounding box center [147, 36] width 10 height 12
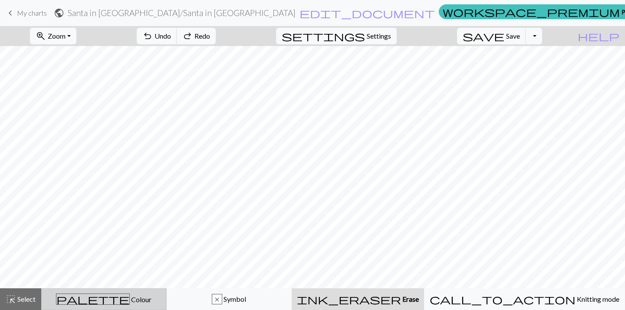
click at [98, 300] on span "palette" at bounding box center [92, 299] width 73 height 12
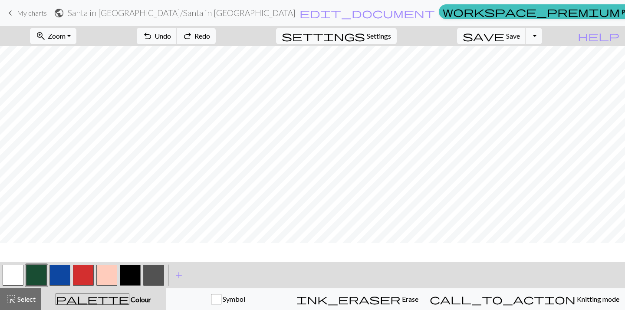
scroll to position [0, 0]
click at [56, 281] on button "button" at bounding box center [60, 275] width 21 height 21
click at [42, 270] on button "button" at bounding box center [36, 275] width 21 height 21
click at [60, 281] on button "button" at bounding box center [60, 275] width 21 height 21
click at [85, 285] on button "button" at bounding box center [83, 275] width 21 height 21
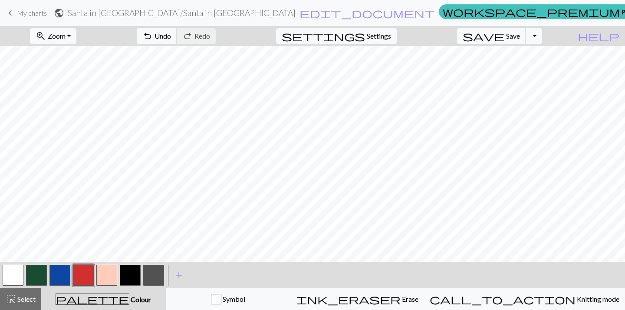
click at [45, 275] on button "button" at bounding box center [36, 275] width 21 height 21
click at [171, 37] on span "Undo" at bounding box center [163, 36] width 17 height 8
click at [193, 36] on span "redo" at bounding box center [187, 36] width 10 height 12
click at [64, 271] on button "button" at bounding box center [60, 275] width 21 height 21
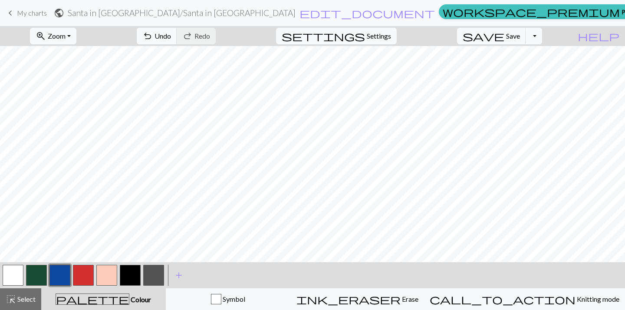
click at [85, 278] on button "button" at bounding box center [83, 275] width 21 height 21
click at [40, 268] on button "button" at bounding box center [36, 275] width 21 height 21
click at [64, 273] on button "button" at bounding box center [60, 275] width 21 height 21
click at [85, 273] on button "button" at bounding box center [83, 275] width 21 height 21
click at [80, 276] on button "button" at bounding box center [83, 275] width 21 height 21
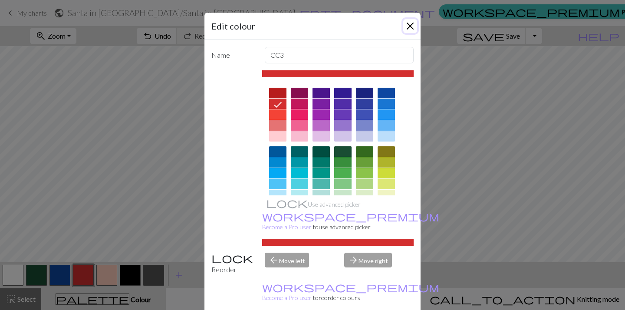
click at [412, 25] on button "Close" at bounding box center [411, 26] width 14 height 14
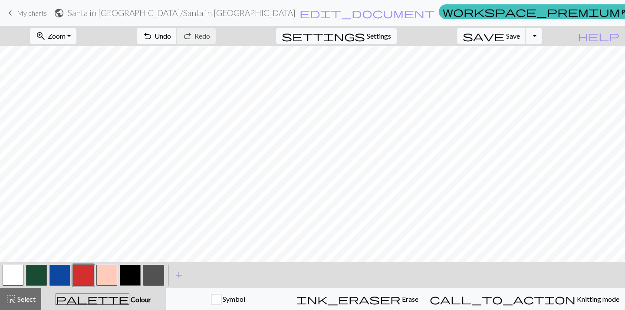
click at [36, 274] on button "button" at bounding box center [36, 275] width 21 height 21
click at [23, 298] on span "Select" at bounding box center [26, 299] width 20 height 8
click at [88, 299] on div "palette Colour Colour" at bounding box center [103, 299] width 114 height 11
click at [38, 274] on button "button" at bounding box center [36, 275] width 21 height 21
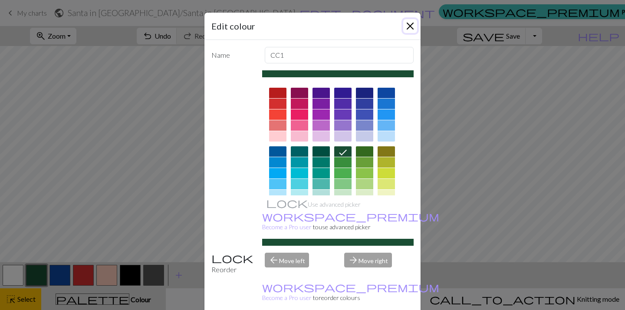
click at [407, 31] on button "Close" at bounding box center [411, 26] width 14 height 14
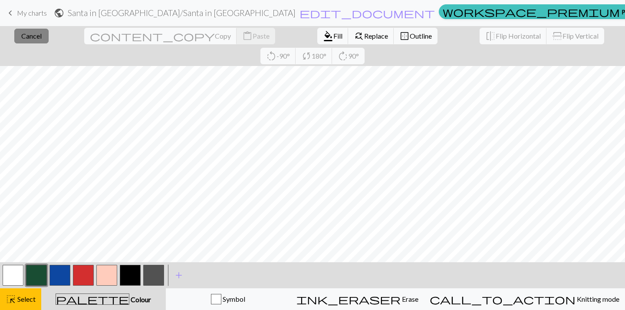
click at [30, 35] on span "Cancel" at bounding box center [31, 36] width 20 height 8
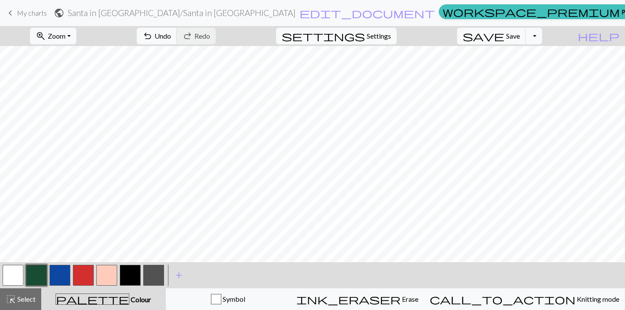
click at [38, 272] on button "button" at bounding box center [36, 275] width 21 height 21
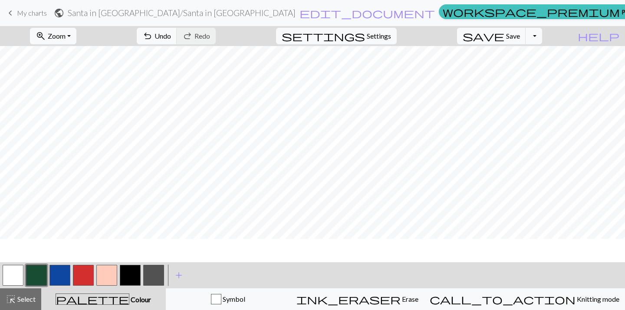
scroll to position [0, 0]
click at [53, 282] on button "button" at bounding box center [60, 275] width 21 height 21
click at [91, 277] on button "button" at bounding box center [83, 275] width 21 height 21
click at [63, 278] on button "button" at bounding box center [60, 275] width 21 height 21
click at [76, 275] on button "button" at bounding box center [83, 275] width 21 height 21
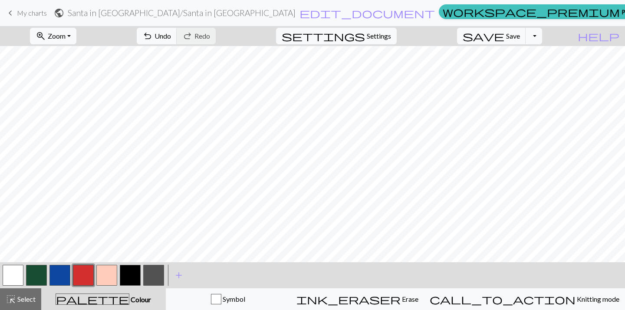
click at [62, 278] on button "button" at bounding box center [60, 275] width 21 height 21
click at [83, 278] on button "button" at bounding box center [83, 275] width 21 height 21
click at [17, 269] on button "button" at bounding box center [13, 275] width 21 height 21
click at [65, 277] on button "button" at bounding box center [60, 275] width 21 height 21
click at [87, 279] on button "button" at bounding box center [83, 275] width 21 height 21
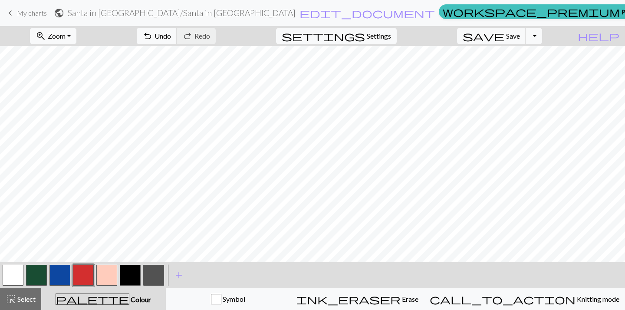
click at [64, 280] on button "button" at bounding box center [60, 275] width 21 height 21
click at [80, 271] on button "button" at bounding box center [83, 275] width 21 height 21
click at [65, 274] on button "button" at bounding box center [60, 275] width 21 height 21
click at [12, 269] on button "button" at bounding box center [13, 275] width 21 height 21
click at [93, 271] on button "button" at bounding box center [83, 275] width 21 height 21
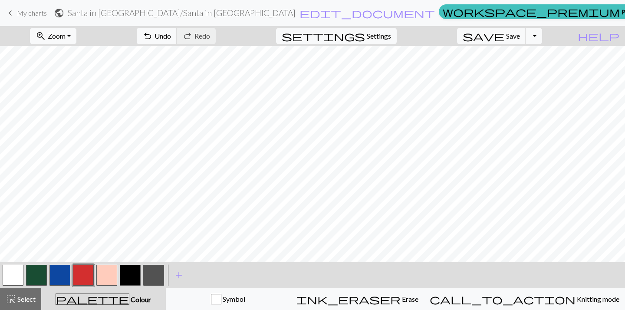
click at [64, 273] on button "button" at bounding box center [60, 275] width 21 height 21
click at [75, 274] on button "button" at bounding box center [83, 275] width 21 height 21
click at [66, 276] on button "button" at bounding box center [60, 275] width 21 height 21
click at [88, 276] on button "button" at bounding box center [83, 275] width 21 height 21
click at [36, 276] on button "button" at bounding box center [36, 275] width 21 height 21
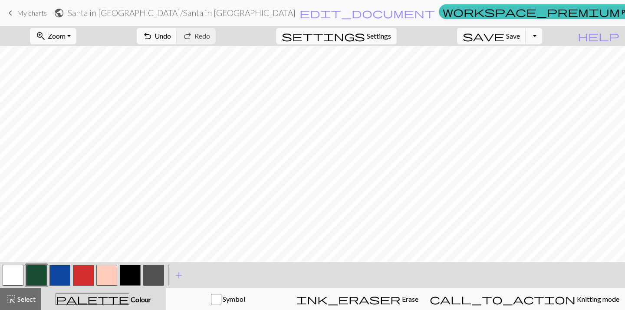
click at [54, 280] on button "button" at bounding box center [60, 275] width 21 height 21
click at [86, 272] on button "button" at bounding box center [83, 275] width 21 height 21
click at [60, 273] on button "button" at bounding box center [60, 275] width 21 height 21
click at [13, 272] on button "button" at bounding box center [13, 275] width 21 height 21
click at [88, 274] on button "button" at bounding box center [83, 275] width 21 height 21
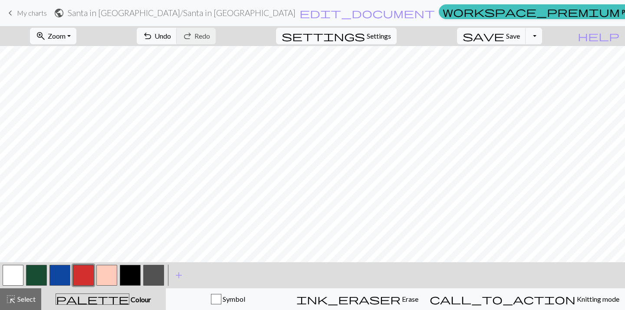
click at [17, 274] on button "button" at bounding box center [13, 275] width 21 height 21
click at [62, 276] on button "button" at bounding box center [60, 275] width 21 height 21
click at [85, 276] on button "button" at bounding box center [83, 275] width 21 height 21
click at [67, 275] on button "button" at bounding box center [60, 275] width 21 height 21
click at [92, 275] on button "button" at bounding box center [83, 275] width 21 height 21
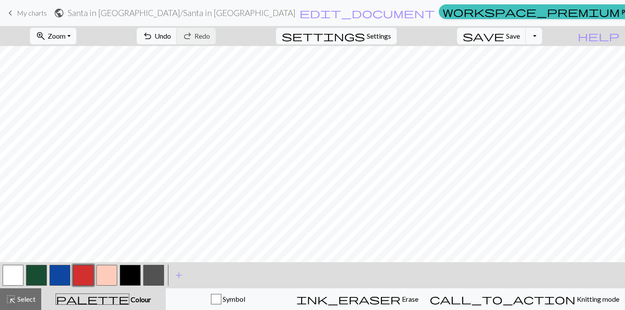
click at [60, 272] on button "button" at bounding box center [60, 275] width 21 height 21
click at [12, 276] on button "button" at bounding box center [13, 275] width 21 height 21
click at [106, 276] on button "button" at bounding box center [106, 275] width 21 height 21
click at [5, 275] on button "button" at bounding box center [13, 275] width 21 height 21
click at [79, 273] on button "button" at bounding box center [83, 275] width 21 height 21
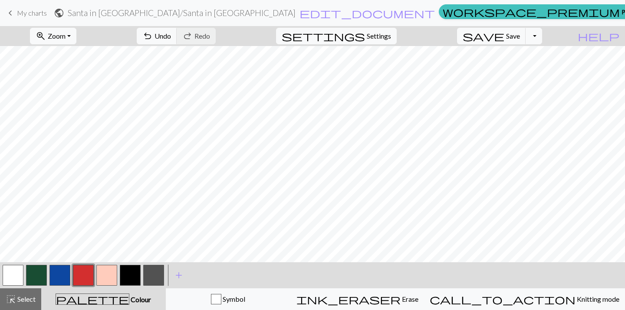
click at [20, 272] on button "button" at bounding box center [13, 275] width 21 height 21
click at [65, 275] on button "button" at bounding box center [60, 275] width 21 height 21
click at [87, 278] on button "button" at bounding box center [83, 275] width 21 height 21
click at [60, 277] on button "button" at bounding box center [60, 275] width 21 height 21
click at [90, 271] on button "button" at bounding box center [83, 275] width 21 height 21
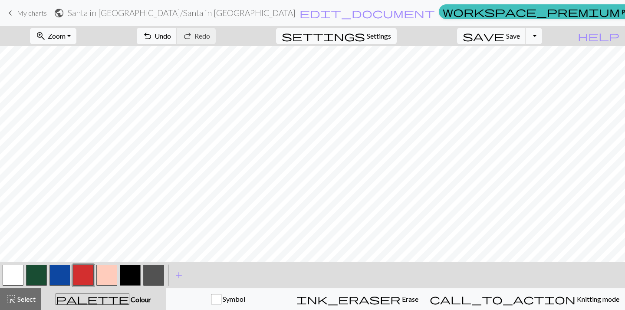
click at [58, 275] on button "button" at bounding box center [60, 275] width 21 height 21
click at [13, 275] on button "button" at bounding box center [13, 275] width 21 height 21
click at [111, 275] on button "button" at bounding box center [106, 275] width 21 height 21
click at [137, 273] on button "button" at bounding box center [130, 275] width 21 height 21
click at [106, 275] on button "button" at bounding box center [106, 275] width 21 height 21
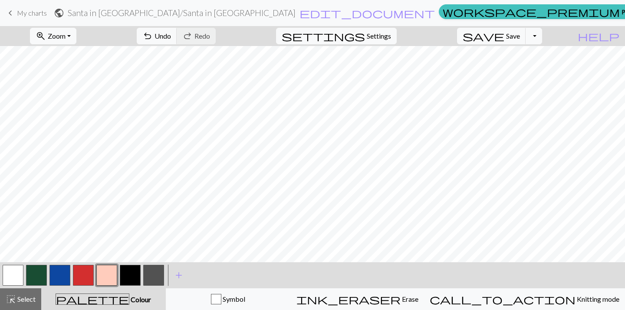
click at [127, 272] on button "button" at bounding box center [130, 275] width 21 height 21
click at [116, 271] on button "button" at bounding box center [106, 275] width 21 height 21
click at [13, 275] on button "button" at bounding box center [13, 275] width 21 height 21
click at [63, 275] on button "button" at bounding box center [60, 275] width 21 height 21
click at [84, 276] on button "button" at bounding box center [83, 275] width 21 height 21
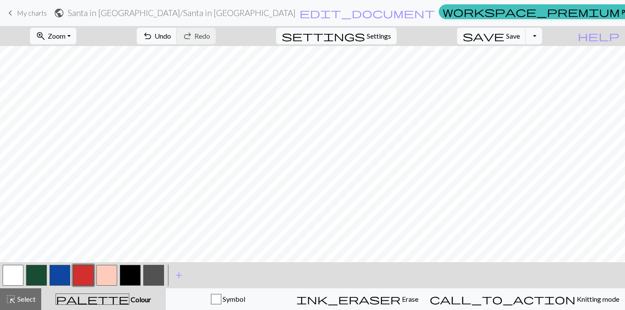
click at [56, 275] on button "button" at bounding box center [60, 275] width 21 height 21
click at [83, 272] on button "button" at bounding box center [83, 275] width 21 height 21
click at [56, 268] on button "button" at bounding box center [60, 275] width 21 height 21
click at [85, 275] on button "button" at bounding box center [83, 275] width 21 height 21
click at [63, 277] on button "button" at bounding box center [60, 275] width 21 height 21
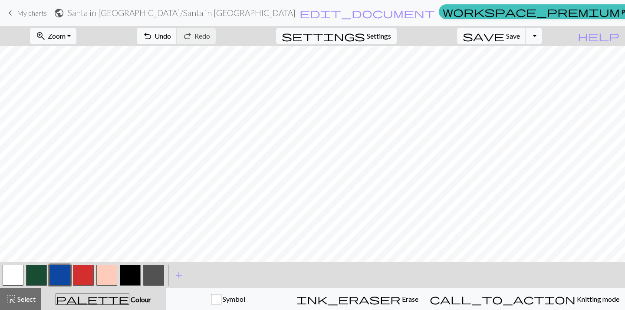
click at [88, 275] on button "button" at bounding box center [83, 275] width 21 height 21
click at [67, 274] on button "button" at bounding box center [60, 275] width 21 height 21
click at [20, 278] on button "button" at bounding box center [13, 275] width 21 height 21
click at [105, 277] on button "button" at bounding box center [106, 275] width 21 height 21
click at [86, 278] on button "button" at bounding box center [83, 275] width 21 height 21
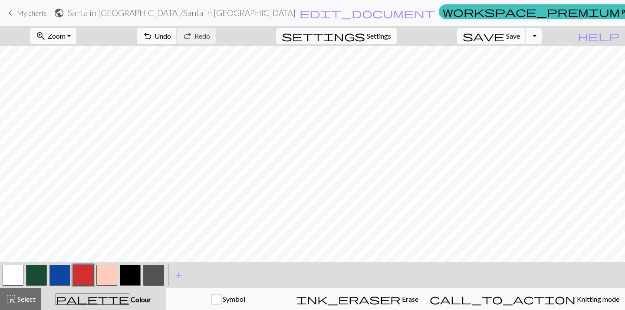
click at [16, 272] on button "button" at bounding box center [13, 275] width 21 height 21
click at [59, 274] on button "button" at bounding box center [60, 275] width 21 height 21
click at [20, 272] on button "button" at bounding box center [13, 275] width 21 height 21
click at [110, 272] on button "button" at bounding box center [106, 275] width 21 height 21
click at [14, 275] on button "button" at bounding box center [13, 275] width 21 height 21
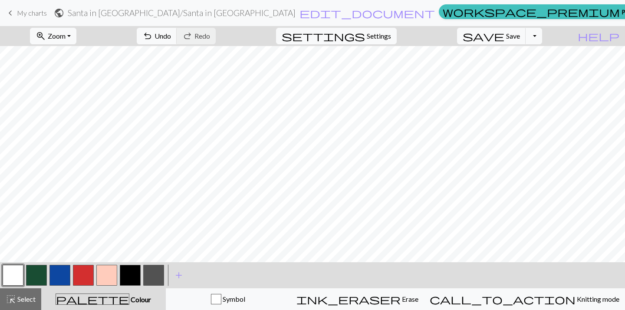
click at [80, 275] on button "button" at bounding box center [83, 275] width 21 height 21
click at [61, 278] on button "button" at bounding box center [60, 275] width 21 height 21
click at [83, 278] on button "button" at bounding box center [83, 275] width 21 height 21
click at [69, 276] on button "button" at bounding box center [60, 275] width 21 height 21
click at [88, 271] on button "button" at bounding box center [83, 275] width 21 height 21
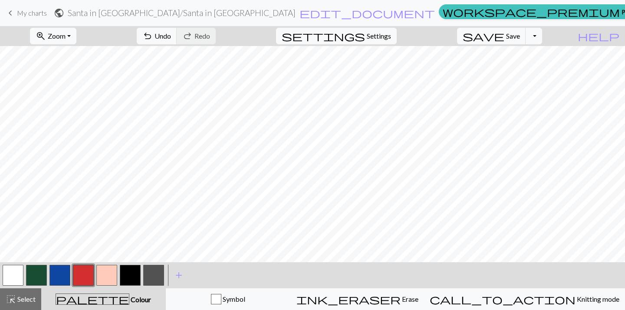
click at [60, 274] on button "button" at bounding box center [60, 275] width 21 height 21
click at [89, 273] on button "button" at bounding box center [83, 275] width 21 height 21
click at [15, 278] on button "button" at bounding box center [13, 275] width 21 height 21
click at [87, 271] on button "button" at bounding box center [83, 275] width 21 height 21
click at [14, 278] on button "button" at bounding box center [13, 275] width 21 height 21
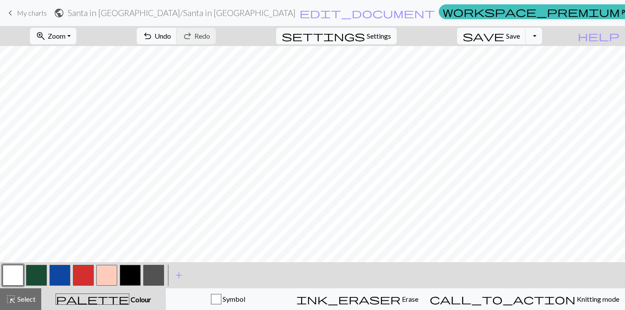
click at [58, 276] on button "button" at bounding box center [60, 275] width 21 height 21
click at [19, 274] on button "button" at bounding box center [13, 275] width 21 height 21
click at [130, 279] on button "button" at bounding box center [130, 275] width 21 height 21
click at [62, 276] on button "button" at bounding box center [60, 275] width 21 height 21
click at [87, 272] on button "button" at bounding box center [83, 275] width 21 height 21
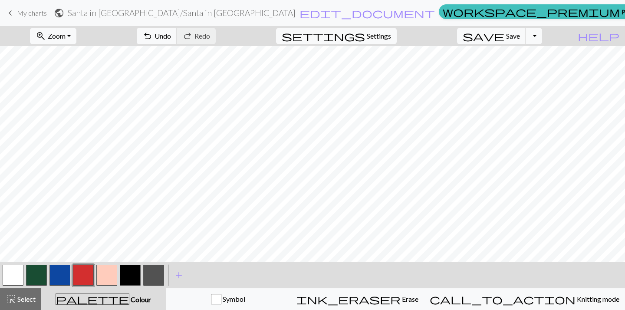
click at [66, 275] on button "button" at bounding box center [60, 275] width 21 height 21
click at [86, 275] on button "button" at bounding box center [83, 275] width 21 height 21
click at [53, 274] on button "button" at bounding box center [60, 275] width 21 height 21
click at [129, 273] on button "button" at bounding box center [130, 275] width 21 height 21
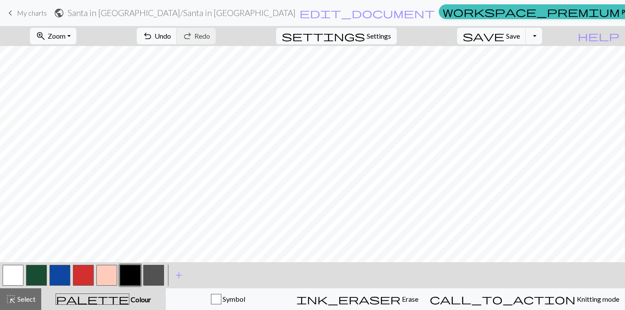
click at [19, 276] on button "button" at bounding box center [13, 275] width 21 height 21
click at [79, 270] on button "button" at bounding box center [83, 275] width 21 height 21
click at [62, 272] on button "button" at bounding box center [60, 275] width 21 height 21
click at [86, 274] on button "button" at bounding box center [83, 275] width 21 height 21
click at [15, 274] on button "button" at bounding box center [13, 275] width 21 height 21
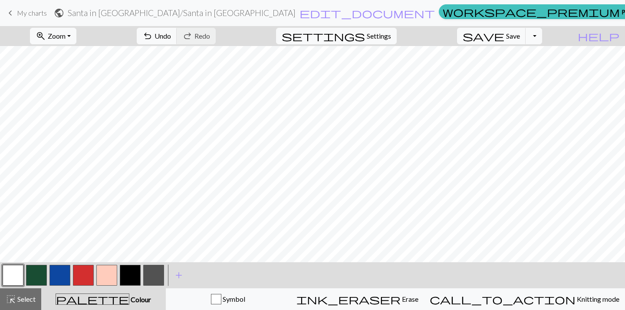
click at [131, 271] on button "button" at bounding box center [130, 275] width 21 height 21
click at [59, 279] on button "button" at bounding box center [60, 275] width 21 height 21
click at [36, 277] on button "button" at bounding box center [36, 275] width 21 height 21
click at [83, 277] on button "button" at bounding box center [83, 275] width 21 height 21
click at [56, 278] on button "button" at bounding box center [60, 275] width 21 height 21
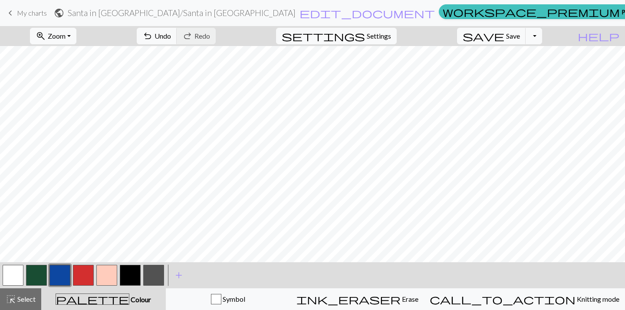
click at [129, 278] on button "button" at bounding box center [130, 275] width 21 height 21
click at [16, 274] on button "button" at bounding box center [13, 275] width 21 height 21
click at [88, 270] on button "button" at bounding box center [83, 275] width 21 height 21
click at [58, 275] on button "button" at bounding box center [60, 275] width 21 height 21
click at [86, 278] on button "button" at bounding box center [83, 275] width 21 height 21
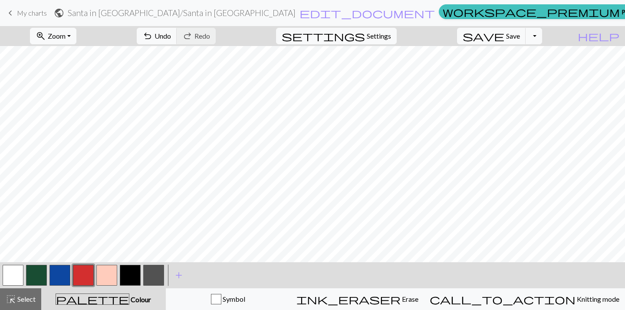
click at [64, 275] on button "button" at bounding box center [60, 275] width 21 height 21
click at [89, 277] on button "button" at bounding box center [83, 275] width 21 height 21
click at [25, 274] on div at bounding box center [36, 275] width 23 height 23
click at [15, 275] on button "button" at bounding box center [13, 275] width 21 height 21
click at [126, 275] on button "button" at bounding box center [130, 275] width 21 height 21
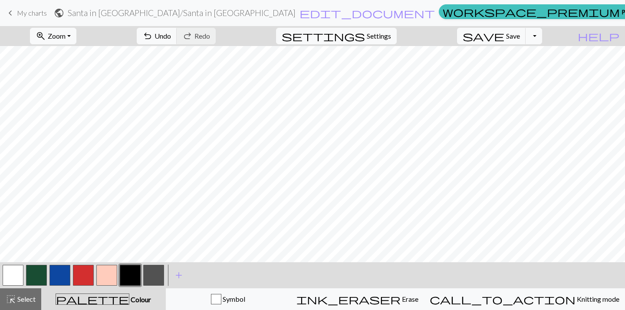
click at [60, 274] on button "button" at bounding box center [60, 275] width 21 height 21
click at [126, 273] on button "button" at bounding box center [130, 275] width 21 height 21
click at [81, 272] on button "button" at bounding box center [83, 275] width 21 height 21
click at [60, 275] on button "button" at bounding box center [60, 275] width 21 height 21
click at [80, 275] on button "button" at bounding box center [83, 275] width 21 height 21
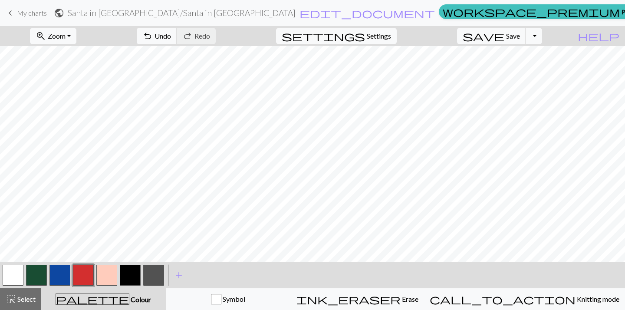
click at [135, 268] on button "button" at bounding box center [130, 275] width 21 height 21
click at [67, 276] on button "button" at bounding box center [60, 275] width 21 height 21
click at [150, 281] on button "button" at bounding box center [153, 275] width 21 height 21
click at [57, 269] on button "button" at bounding box center [60, 275] width 21 height 21
click at [75, 275] on button "button" at bounding box center [83, 275] width 21 height 21
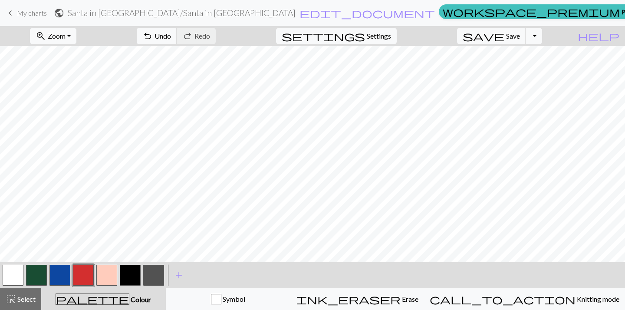
click at [57, 274] on button "button" at bounding box center [60, 275] width 21 height 21
click at [153, 275] on button "button" at bounding box center [153, 275] width 21 height 21
click at [62, 277] on button "button" at bounding box center [60, 275] width 21 height 21
click at [85, 269] on button "button" at bounding box center [83, 275] width 21 height 21
click at [65, 278] on button "button" at bounding box center [60, 275] width 21 height 21
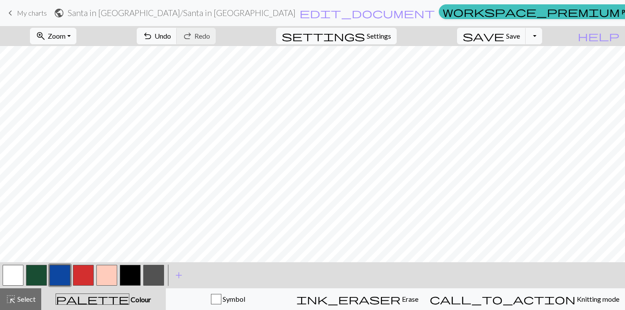
click at [156, 279] on button "button" at bounding box center [153, 275] width 21 height 21
click at [43, 275] on button "button" at bounding box center [36, 275] width 21 height 21
click at [148, 278] on button "button" at bounding box center [153, 275] width 21 height 21
click at [63, 278] on button "button" at bounding box center [60, 275] width 21 height 21
click at [88, 275] on button "button" at bounding box center [83, 275] width 21 height 21
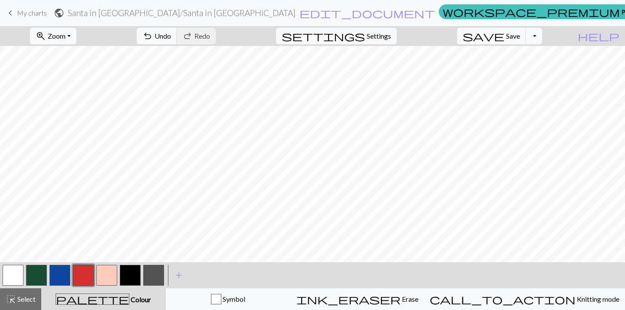
click at [69, 274] on button "button" at bounding box center [60, 275] width 21 height 21
click at [150, 271] on button "button" at bounding box center [153, 275] width 21 height 21
click at [37, 275] on button "button" at bounding box center [36, 275] width 21 height 21
click at [152, 275] on button "button" at bounding box center [153, 275] width 21 height 21
click at [63, 271] on button "button" at bounding box center [60, 275] width 21 height 21
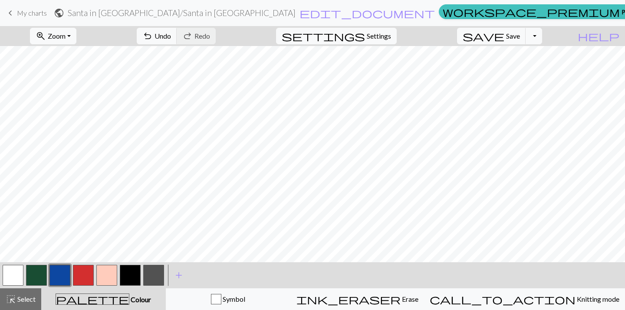
click at [40, 275] on button "button" at bounding box center [36, 275] width 21 height 21
click at [85, 278] on button "button" at bounding box center [83, 275] width 21 height 21
click at [60, 277] on button "button" at bounding box center [60, 275] width 21 height 21
click at [87, 280] on button "button" at bounding box center [83, 275] width 21 height 21
click at [59, 276] on button "button" at bounding box center [60, 275] width 21 height 21
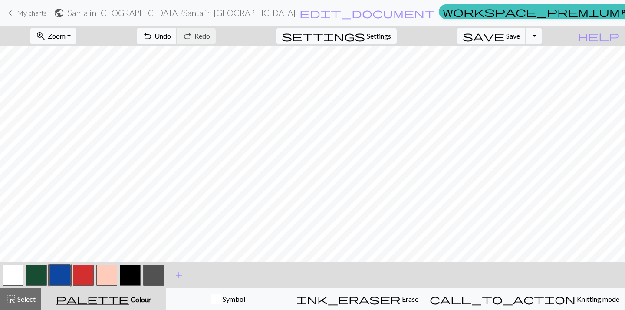
click at [92, 271] on button "button" at bounding box center [83, 275] width 21 height 21
click at [60, 278] on button "button" at bounding box center [60, 275] width 21 height 21
click at [85, 274] on button "button" at bounding box center [83, 275] width 21 height 21
click at [63, 278] on button "button" at bounding box center [60, 275] width 21 height 21
click at [31, 274] on button "button" at bounding box center [36, 275] width 21 height 21
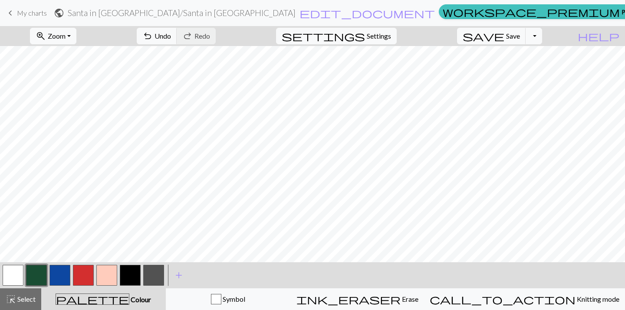
click at [61, 278] on button "button" at bounding box center [60, 275] width 21 height 21
click at [159, 276] on button "button" at bounding box center [153, 275] width 21 height 21
click at [33, 271] on button "button" at bounding box center [36, 275] width 21 height 21
click at [66, 273] on button "button" at bounding box center [60, 275] width 21 height 21
click at [79, 279] on button "button" at bounding box center [83, 275] width 21 height 21
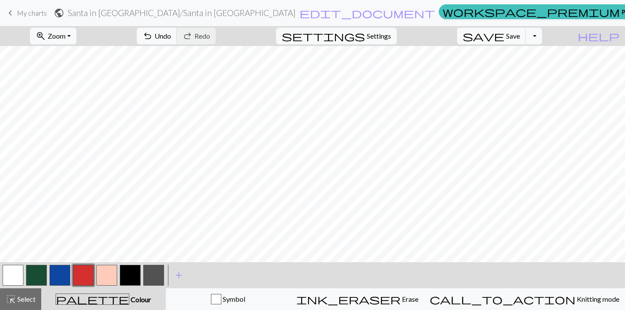
click at [68, 277] on button "button" at bounding box center [60, 275] width 21 height 21
click at [82, 275] on button "button" at bounding box center [83, 275] width 21 height 21
click at [54, 276] on button "button" at bounding box center [60, 275] width 21 height 21
click at [35, 270] on button "button" at bounding box center [36, 275] width 21 height 21
click at [74, 278] on button "button" at bounding box center [83, 275] width 21 height 21
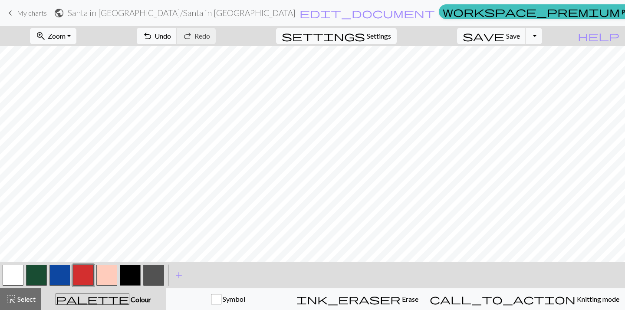
click at [58, 277] on button "button" at bounding box center [60, 275] width 21 height 21
click at [79, 276] on button "button" at bounding box center [83, 275] width 21 height 21
click at [45, 270] on button "button" at bounding box center [36, 275] width 21 height 21
click at [151, 272] on button "button" at bounding box center [153, 275] width 21 height 21
click at [37, 270] on button "button" at bounding box center [36, 275] width 21 height 21
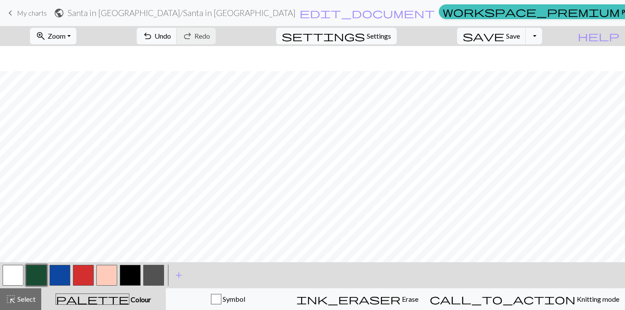
scroll to position [206, 0]
click at [149, 272] on button "button" at bounding box center [153, 275] width 21 height 21
click at [44, 272] on button "button" at bounding box center [36, 275] width 21 height 21
click at [76, 277] on button "button" at bounding box center [83, 275] width 21 height 21
click at [57, 278] on button "button" at bounding box center [60, 275] width 21 height 21
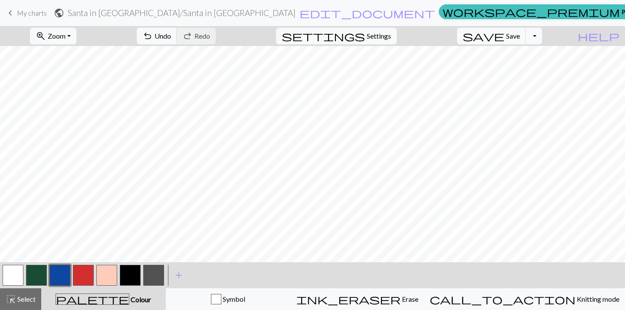
click at [38, 280] on button "button" at bounding box center [36, 275] width 21 height 21
click at [58, 281] on button "button" at bounding box center [60, 275] width 21 height 21
click at [89, 275] on button "button" at bounding box center [83, 275] width 21 height 21
click at [66, 275] on button "button" at bounding box center [60, 275] width 21 height 21
click at [42, 273] on button "button" at bounding box center [36, 275] width 21 height 21
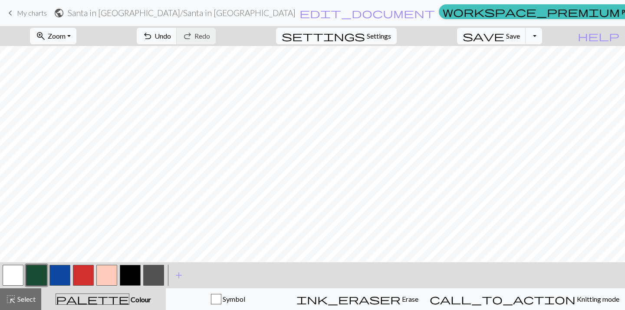
click at [157, 278] on button "button" at bounding box center [153, 275] width 21 height 21
click at [61, 273] on button "button" at bounding box center [60, 275] width 21 height 21
click at [79, 275] on button "button" at bounding box center [83, 275] width 21 height 21
click at [66, 275] on button "button" at bounding box center [60, 275] width 21 height 21
click at [40, 275] on button "button" at bounding box center [36, 275] width 21 height 21
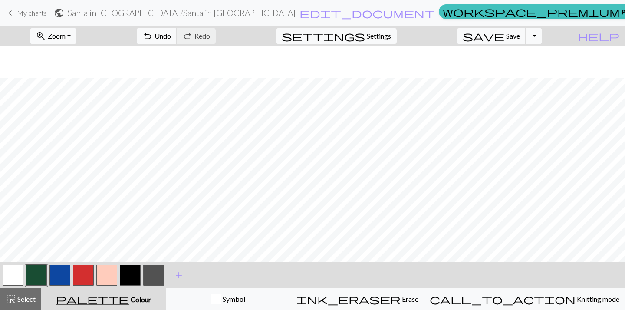
scroll to position [258, 0]
click at [180, 276] on span "add" at bounding box center [179, 275] width 10 height 12
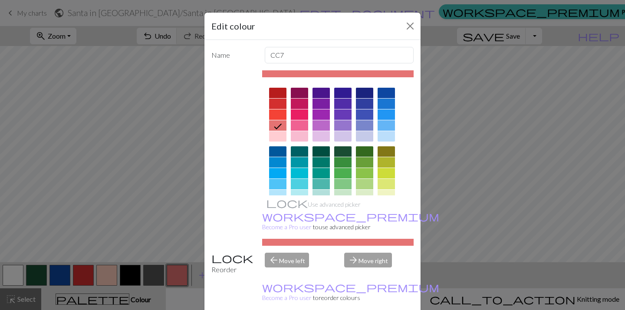
click at [343, 172] on div at bounding box center [342, 173] width 17 height 10
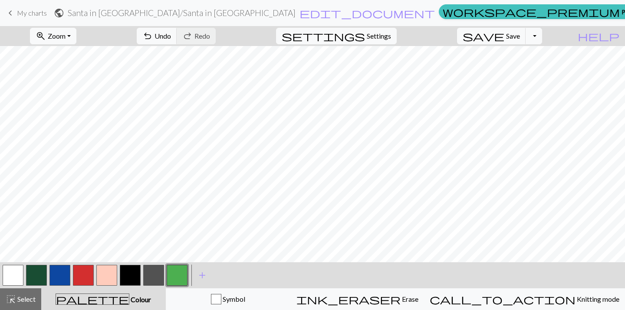
click at [30, 276] on button "button" at bounding box center [36, 275] width 21 height 21
click at [176, 278] on button "button" at bounding box center [177, 275] width 21 height 21
click at [520, 32] on span "Save" at bounding box center [513, 36] width 14 height 8
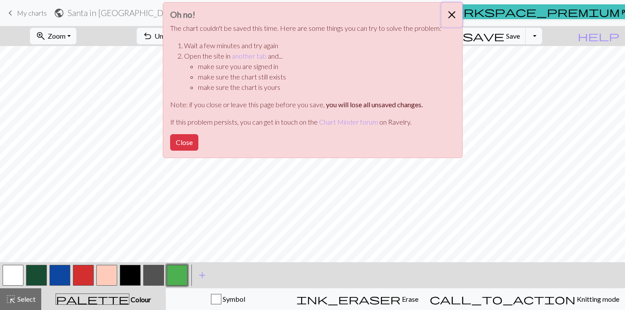
click at [453, 13] on button "Close" at bounding box center [452, 15] width 21 height 24
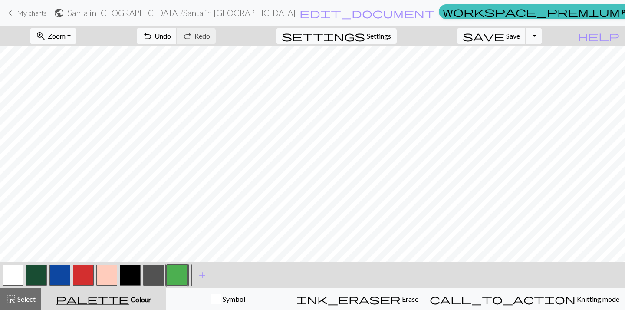
click at [38, 277] on button "button" at bounding box center [36, 275] width 21 height 21
click at [505, 36] on span "save" at bounding box center [484, 36] width 42 height 12
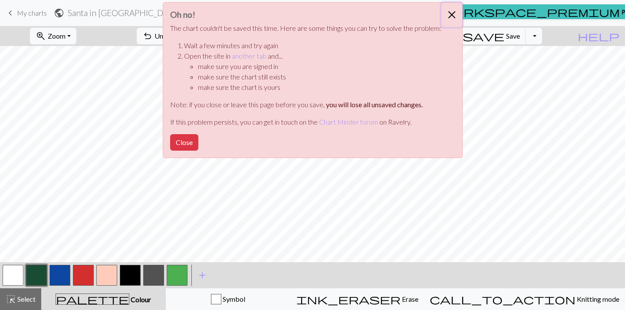
click at [451, 14] on button "Close" at bounding box center [452, 15] width 21 height 24
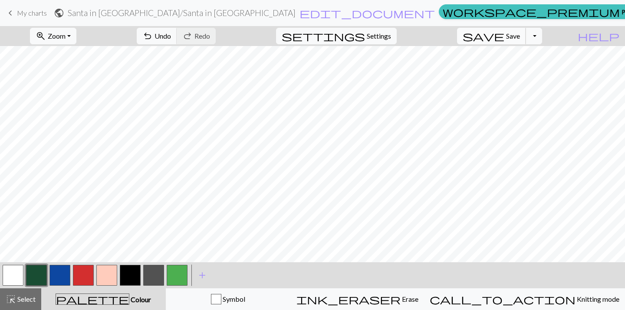
click at [520, 39] on span "Save" at bounding box center [513, 36] width 14 height 8
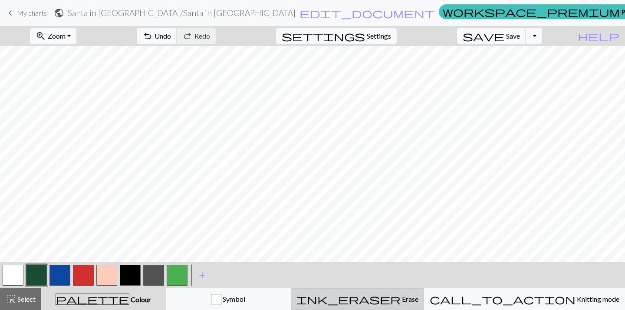
click at [388, 298] on div "ink_eraser Erase Erase" at bounding box center [358, 299] width 122 height 10
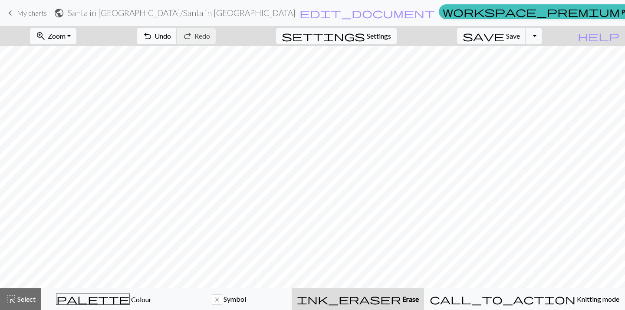
click at [171, 37] on span "Undo" at bounding box center [163, 36] width 17 height 8
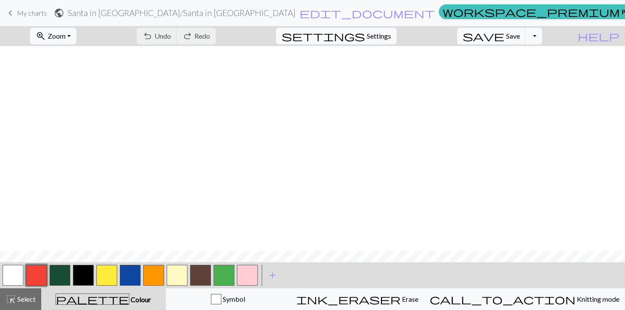
scroll to position [205, 0]
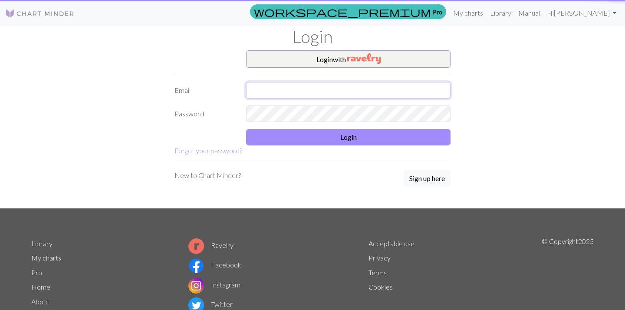
type input "[EMAIL_ADDRESS][DOMAIN_NAME]"
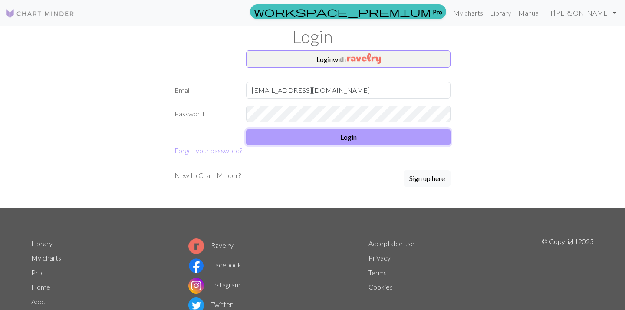
click at [313, 139] on button "Login" at bounding box center [348, 137] width 205 height 17
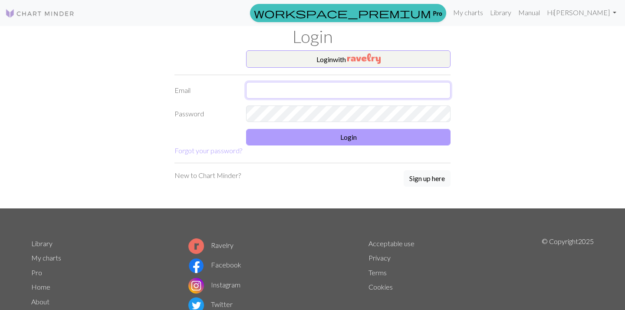
type input "[EMAIL_ADDRESS][DOMAIN_NAME]"
click at [296, 141] on button "Login" at bounding box center [348, 137] width 205 height 17
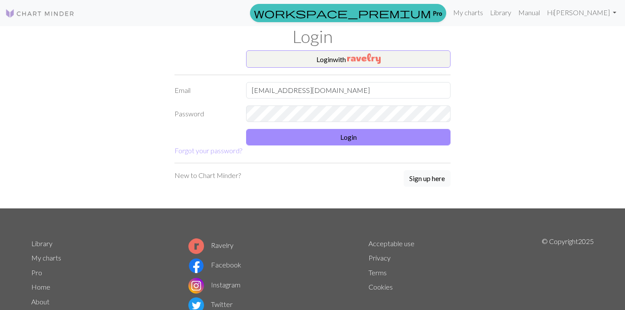
click at [466, 15] on link "My charts" at bounding box center [468, 12] width 37 height 17
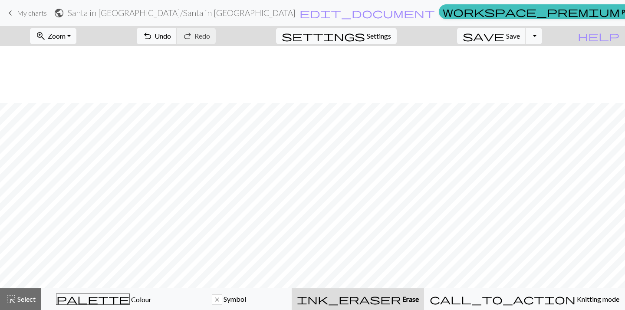
scroll to position [261, 0]
click at [171, 32] on span "Undo" at bounding box center [163, 36] width 17 height 8
click at [153, 33] on span "undo" at bounding box center [147, 36] width 10 height 12
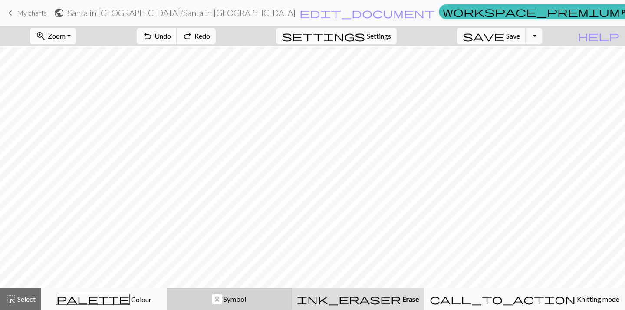
click at [246, 299] on span "Symbol" at bounding box center [234, 299] width 24 height 8
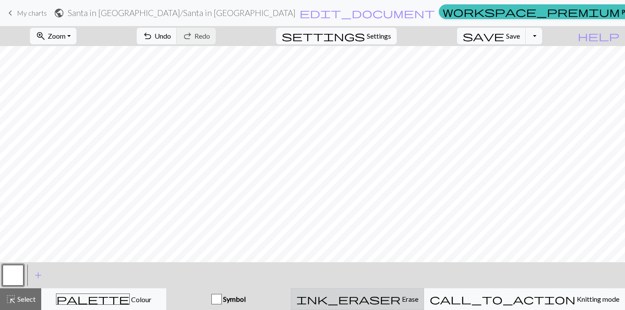
click at [404, 299] on span "Erase" at bounding box center [410, 299] width 18 height 8
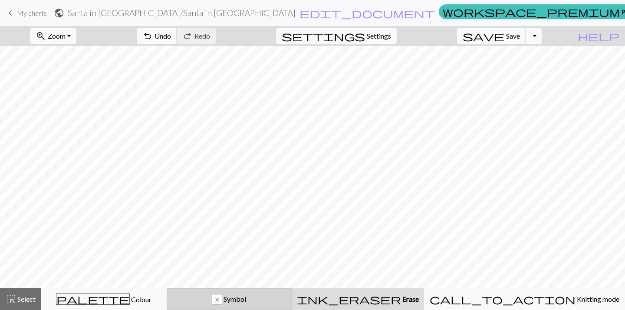
click at [222, 298] on div "x" at bounding box center [217, 300] width 10 height 10
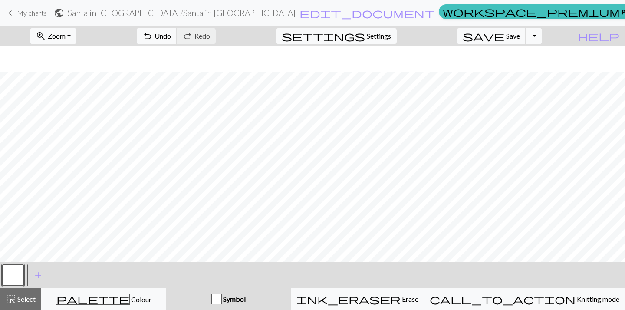
scroll to position [287, 0]
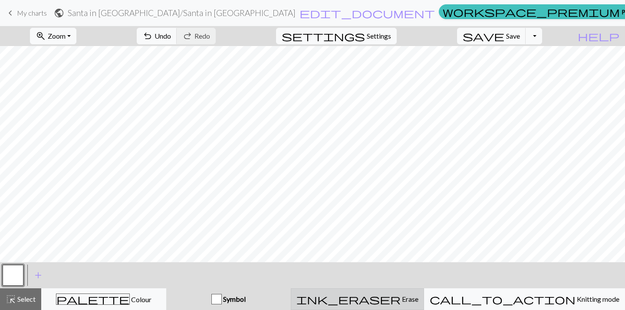
click at [379, 301] on div "ink_eraser Erase Erase" at bounding box center [358, 299] width 122 height 10
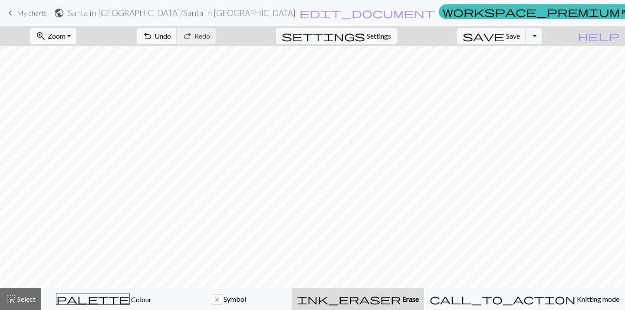
scroll to position [261, 0]
click at [153, 39] on span "undo" at bounding box center [147, 36] width 10 height 12
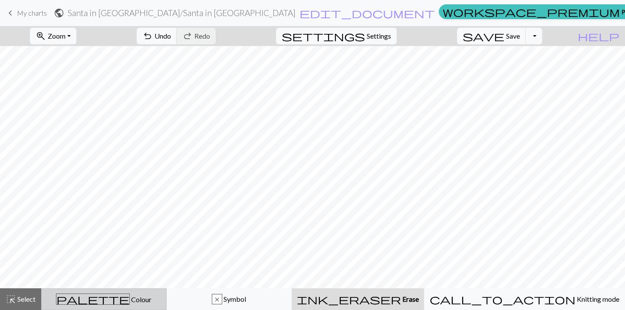
click at [130, 300] on span "Colour" at bounding box center [141, 299] width 22 height 8
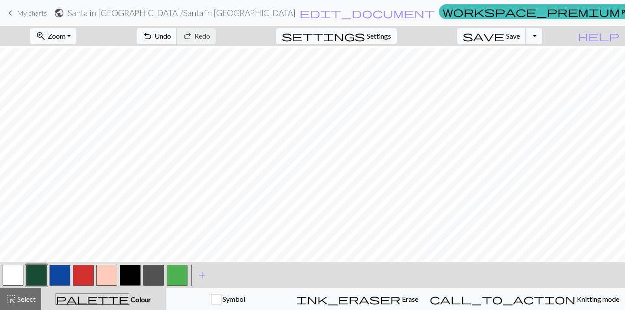
click at [36, 273] on button "button" at bounding box center [36, 275] width 21 height 21
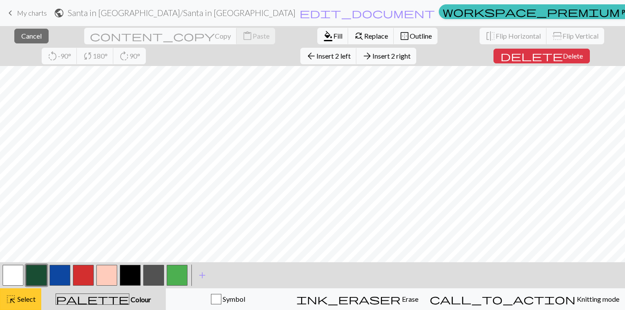
click at [29, 298] on span "Select" at bounding box center [26, 299] width 20 height 8
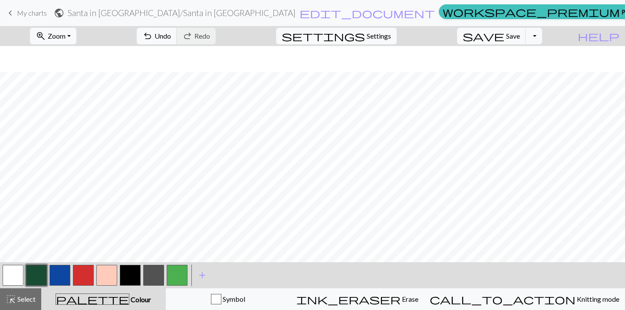
scroll to position [287, 0]
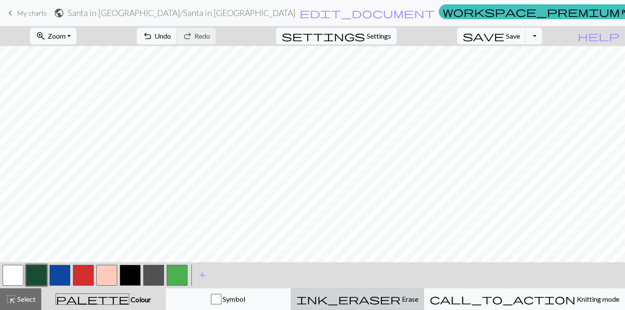
click at [391, 296] on span "ink_eraser" at bounding box center [349, 299] width 104 height 12
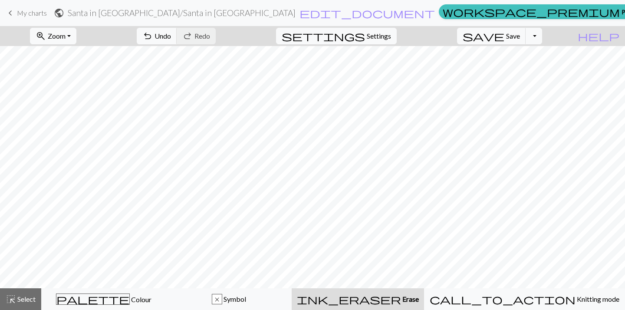
scroll to position [261, 0]
click at [520, 36] on span "Save" at bounding box center [513, 36] width 14 height 8
click at [505, 36] on span "save" at bounding box center [484, 36] width 42 height 12
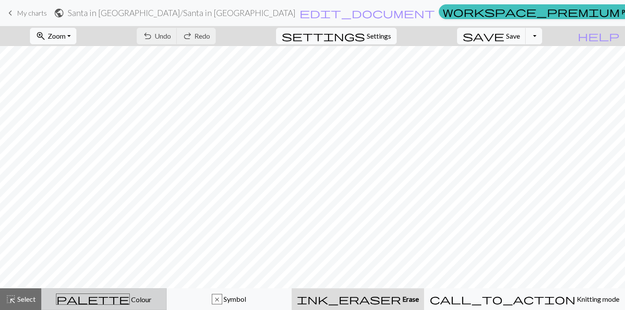
click at [130, 300] on span "Colour" at bounding box center [141, 299] width 22 height 8
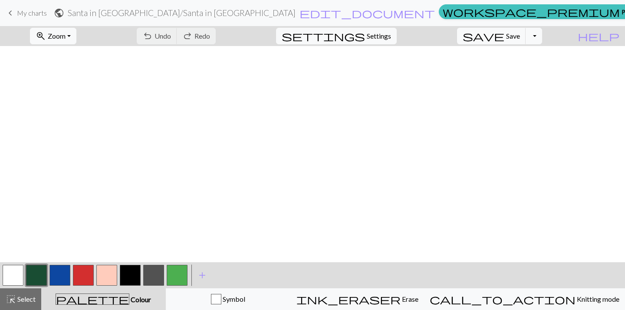
scroll to position [0, 0]
click at [59, 279] on button "button" at bounding box center [60, 275] width 21 height 21
click at [79, 278] on button "button" at bounding box center [83, 275] width 21 height 21
click at [52, 274] on button "button" at bounding box center [60, 275] width 21 height 21
click at [58, 276] on button "button" at bounding box center [60, 275] width 21 height 21
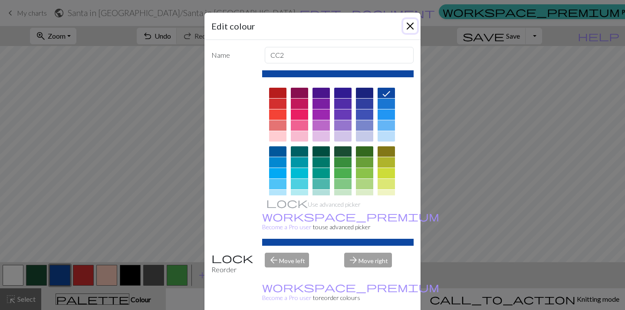
click at [409, 25] on button "Close" at bounding box center [411, 26] width 14 height 14
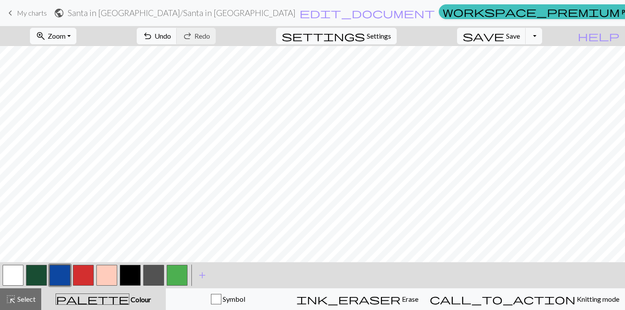
click at [35, 271] on button "button" at bounding box center [36, 275] width 21 height 21
click at [153, 37] on span "undo" at bounding box center [147, 36] width 10 height 12
click at [57, 276] on button "button" at bounding box center [60, 275] width 21 height 21
click at [153, 37] on span "undo" at bounding box center [147, 36] width 10 height 12
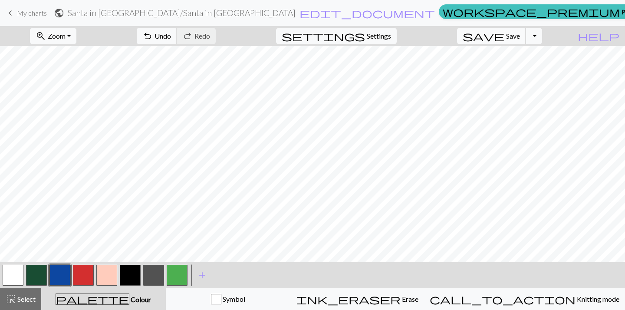
click at [520, 35] on span "Save" at bounding box center [513, 36] width 14 height 8
click at [543, 36] on button "Toggle Dropdown" at bounding box center [534, 36] width 17 height 17
click at [510, 72] on button "save_alt Download" at bounding box center [470, 69] width 143 height 14
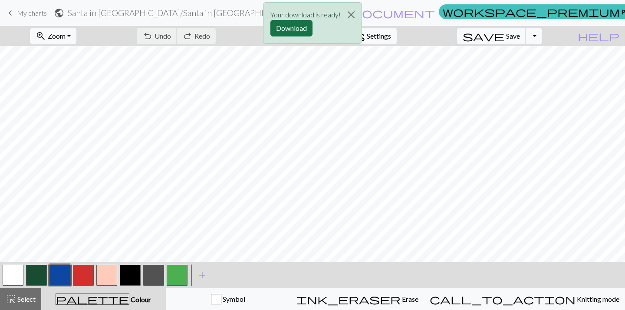
click at [297, 27] on button "Download" at bounding box center [292, 28] width 42 height 17
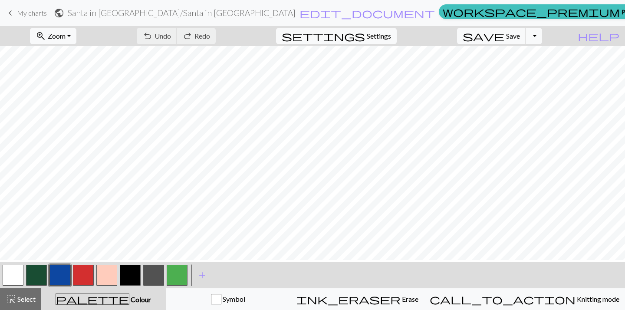
scroll to position [118, 0]
click at [151, 274] on button "button" at bounding box center [153, 275] width 21 height 21
click at [505, 33] on span "save" at bounding box center [484, 36] width 42 height 12
click at [543, 36] on button "Toggle Dropdown" at bounding box center [534, 36] width 17 height 17
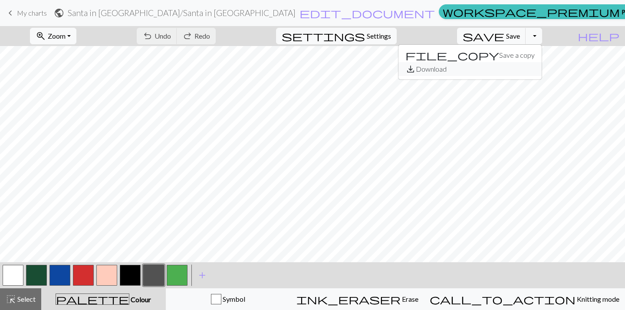
click at [517, 69] on button "save_alt Download" at bounding box center [470, 69] width 143 height 14
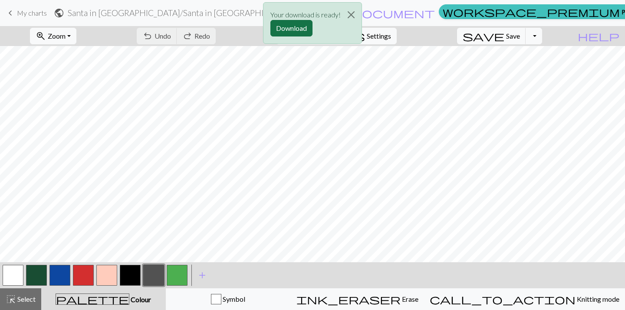
click at [291, 29] on button "Download" at bounding box center [292, 28] width 42 height 17
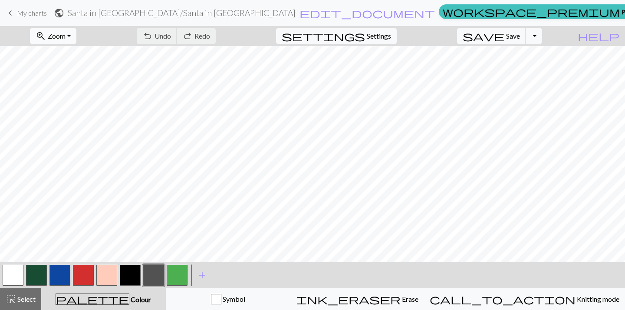
click at [66, 39] on span "Zoom" at bounding box center [57, 36] width 18 height 8
click at [74, 86] on button "Fit height" at bounding box center [64, 83] width 69 height 14
click at [76, 32] on button "zoom_in Zoom Zoom" at bounding box center [53, 36] width 46 height 17
click at [65, 97] on button "50%" at bounding box center [64, 104] width 69 height 14
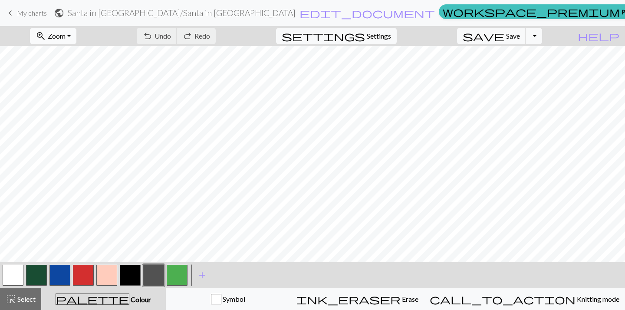
click at [76, 36] on button "zoom_in Zoom Zoom" at bounding box center [53, 36] width 46 height 17
click at [66, 80] on button "Fit height" at bounding box center [64, 83] width 69 height 14
click at [30, 281] on button "button" at bounding box center [36, 275] width 21 height 21
click at [520, 30] on button "save Save Save" at bounding box center [491, 36] width 69 height 17
click at [543, 36] on button "Toggle Dropdown" at bounding box center [534, 36] width 17 height 17
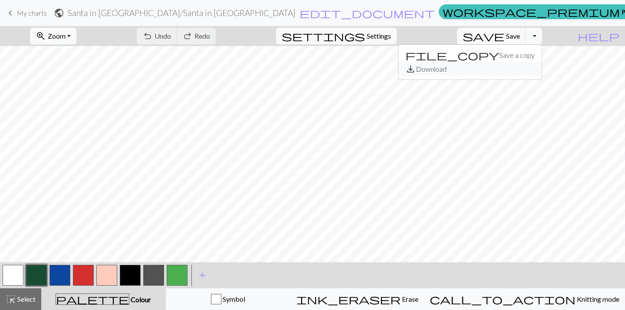
click at [521, 67] on button "save_alt Download" at bounding box center [470, 69] width 143 height 14
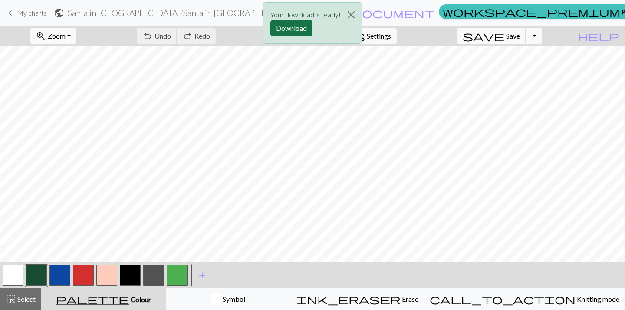
click at [292, 27] on button "Download" at bounding box center [292, 28] width 42 height 17
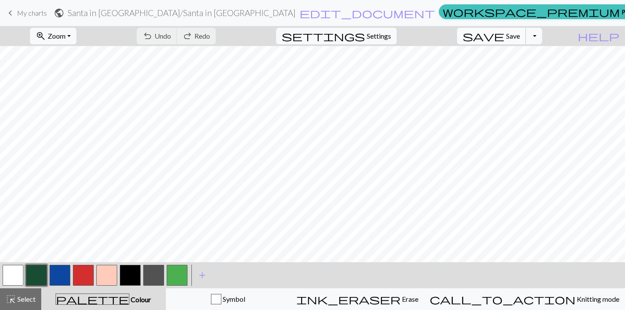
click at [505, 36] on span "save" at bounding box center [484, 36] width 42 height 12
click at [17, 277] on button "button" at bounding box center [13, 275] width 21 height 21
click at [58, 277] on button "button" at bounding box center [60, 275] width 21 height 21
